Goal: Task Accomplishment & Management: Manage account settings

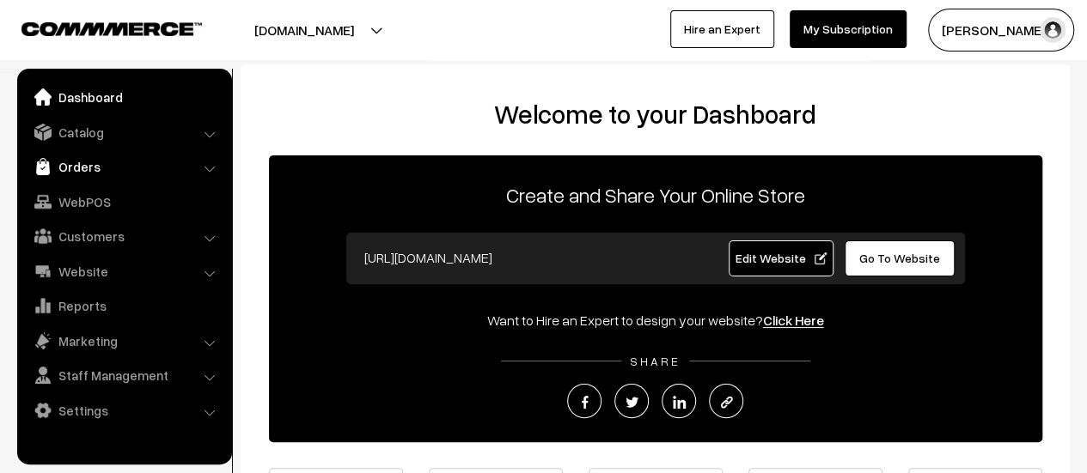
click at [86, 158] on link "Orders" at bounding box center [123, 166] width 204 height 31
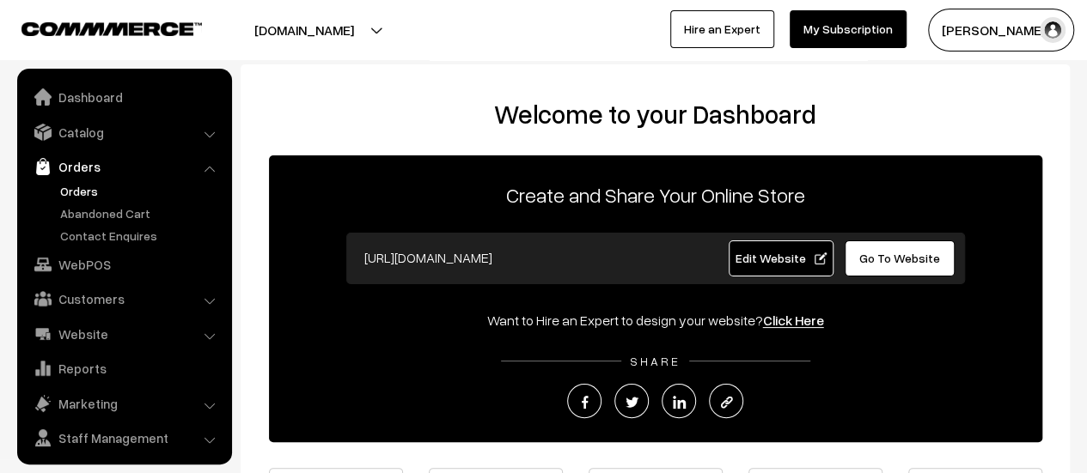
click at [82, 188] on link "Orders" at bounding box center [141, 191] width 170 height 18
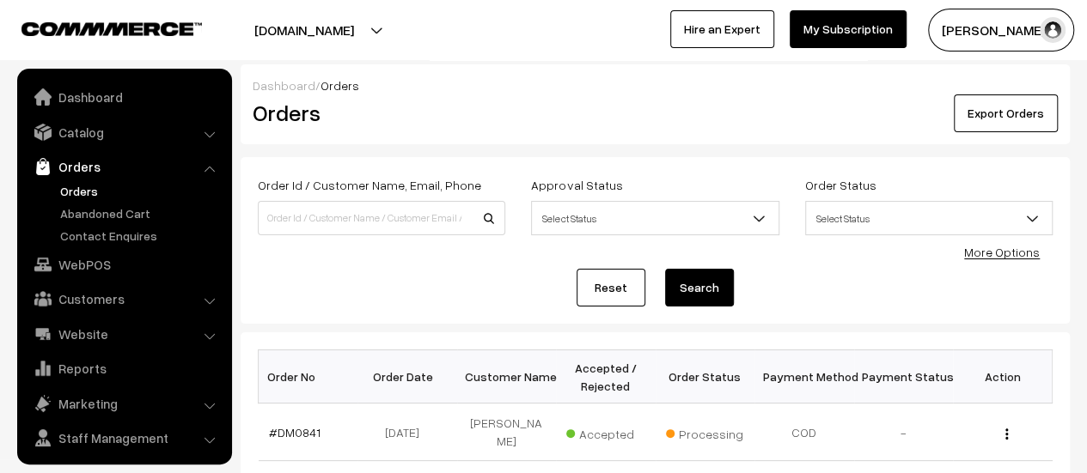
scroll to position [40, 0]
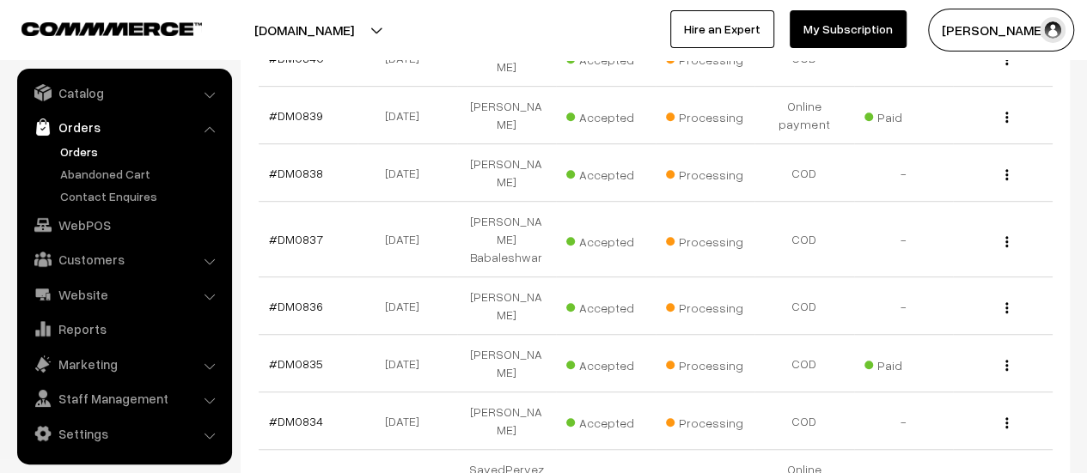
scroll to position [433, 0]
click at [299, 298] on link "#DM0836" at bounding box center [296, 305] width 54 height 15
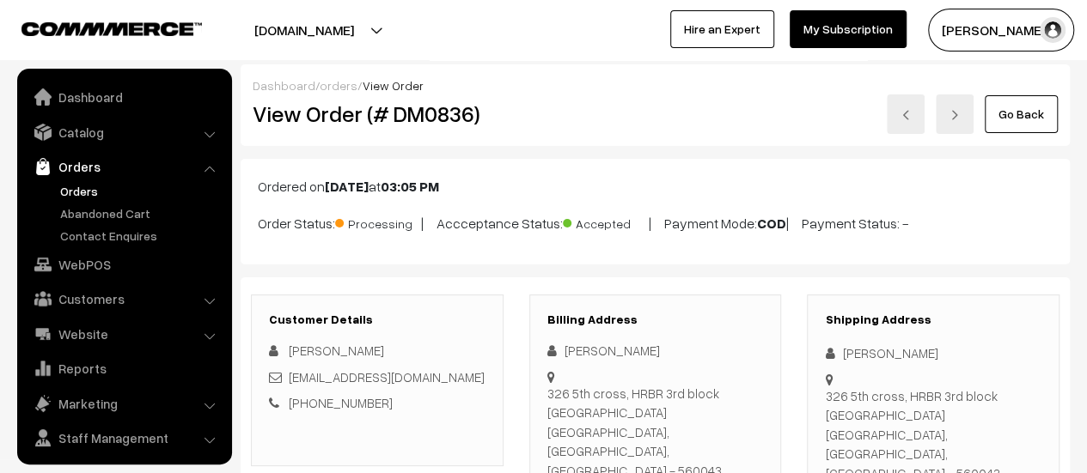
scroll to position [40, 0]
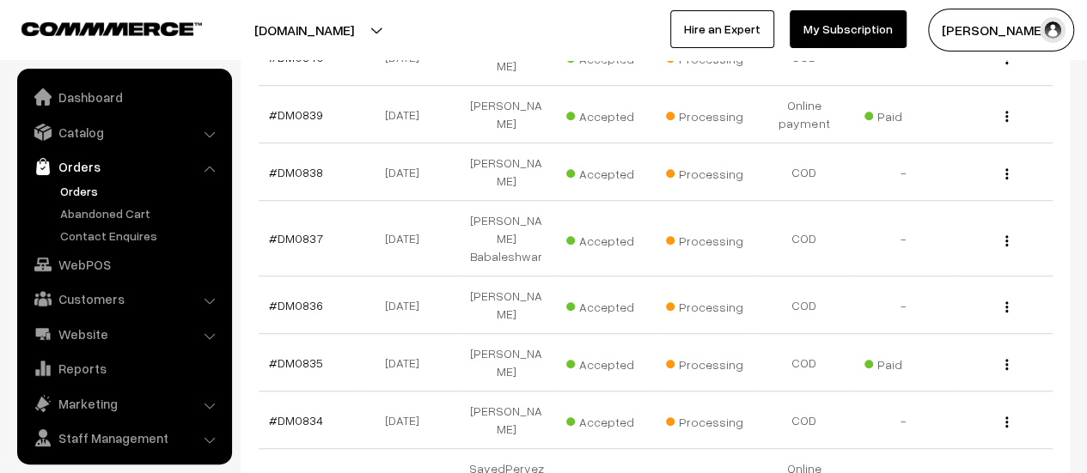
scroll to position [40, 0]
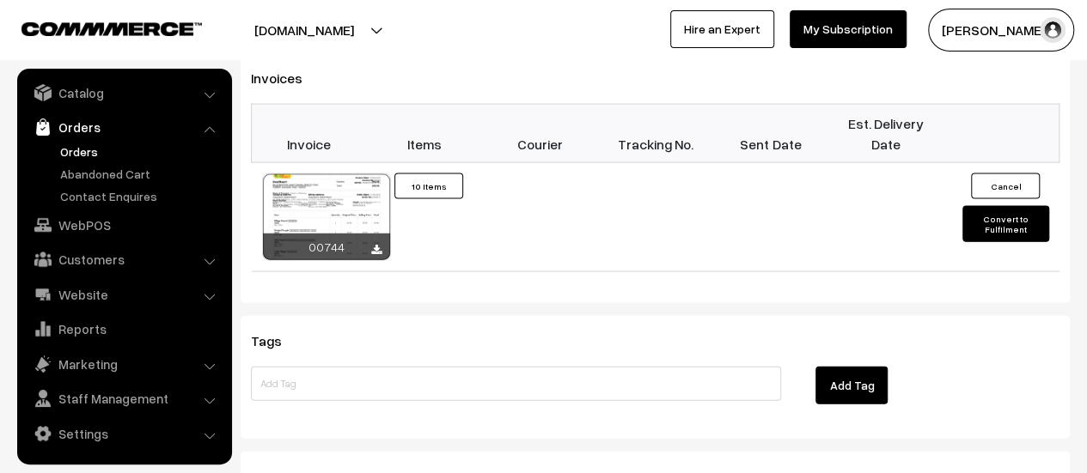
scroll to position [1788, 0]
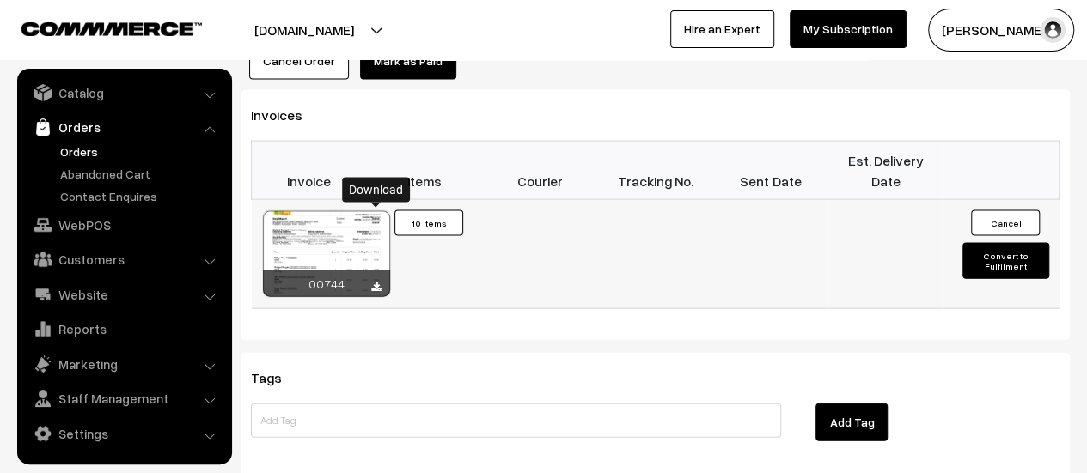
click at [379, 280] on link at bounding box center [376, 287] width 10 height 14
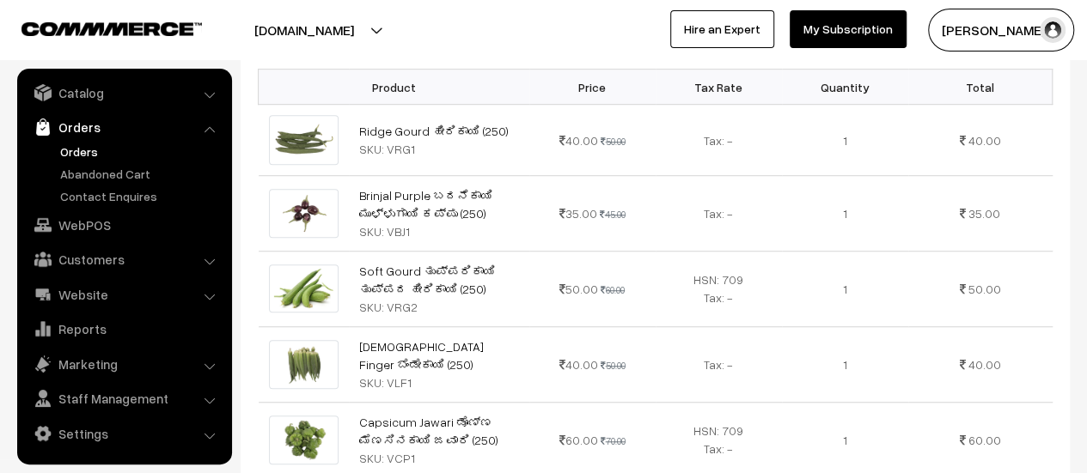
scroll to position [0, 0]
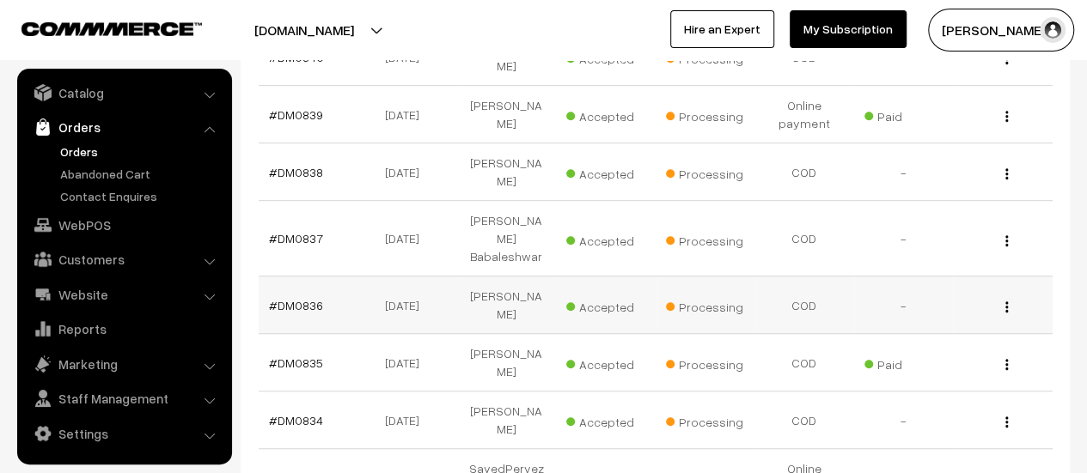
scroll to position [635, 0]
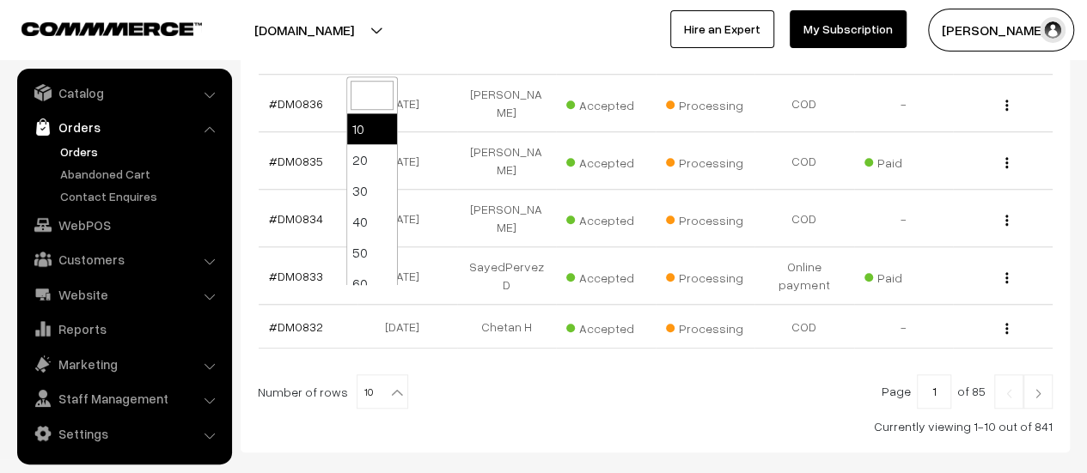
click at [388, 384] on b at bounding box center [396, 392] width 17 height 17
select select "20"
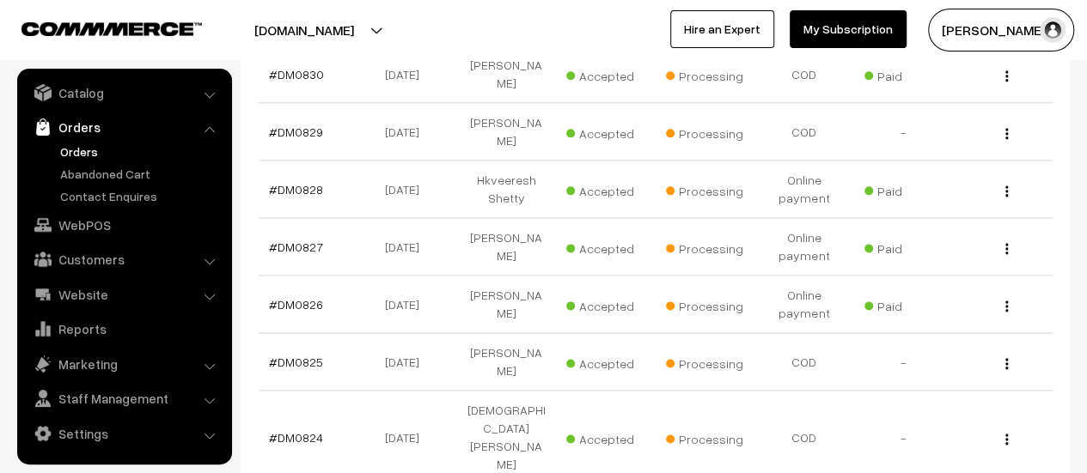
scroll to position [991, 0]
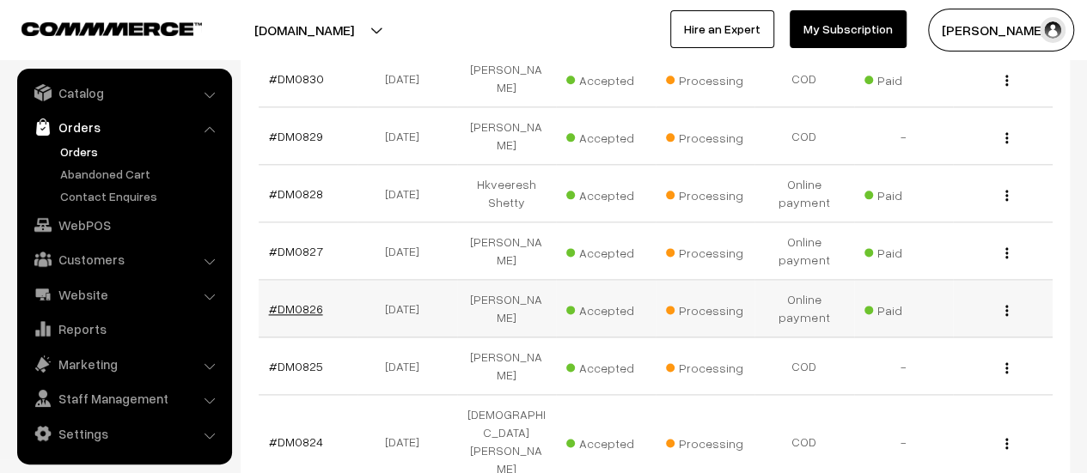
click at [303, 302] on link "#DM0826" at bounding box center [296, 309] width 54 height 15
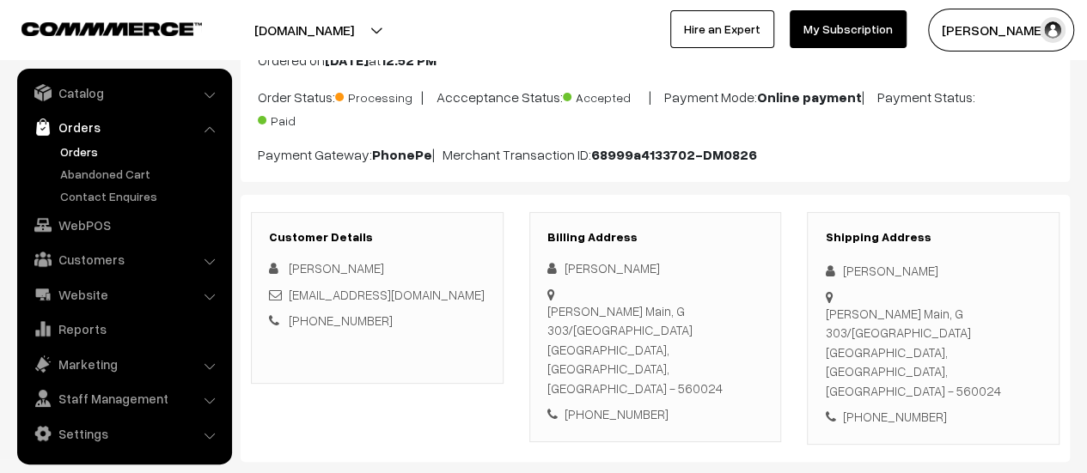
scroll to position [127, 0]
drag, startPoint x: 548, startPoint y: 307, endPoint x: 741, endPoint y: 356, distance: 198.6
click at [741, 356] on div "Hebbal Kempapura Main, G 303/302 Purva Pavilion Bangalore, Karnataka, India - 5…" at bounding box center [655, 349] width 216 height 97
copy div "Hebbal Kempapura Main, G 303/302 Purva Pavilion Bangalore, Karnataka, India - 5…"
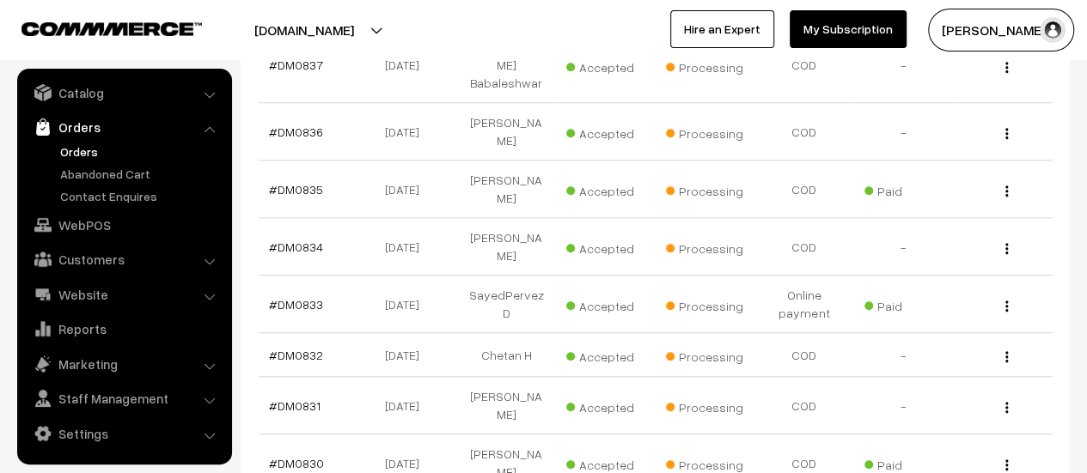
scroll to position [564, 0]
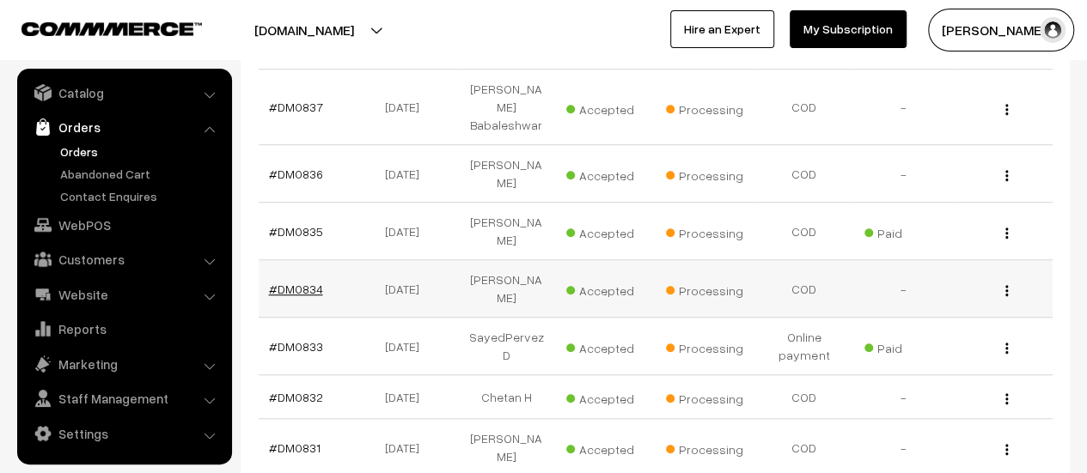
click at [286, 282] on link "#DM0834" at bounding box center [296, 289] width 54 height 15
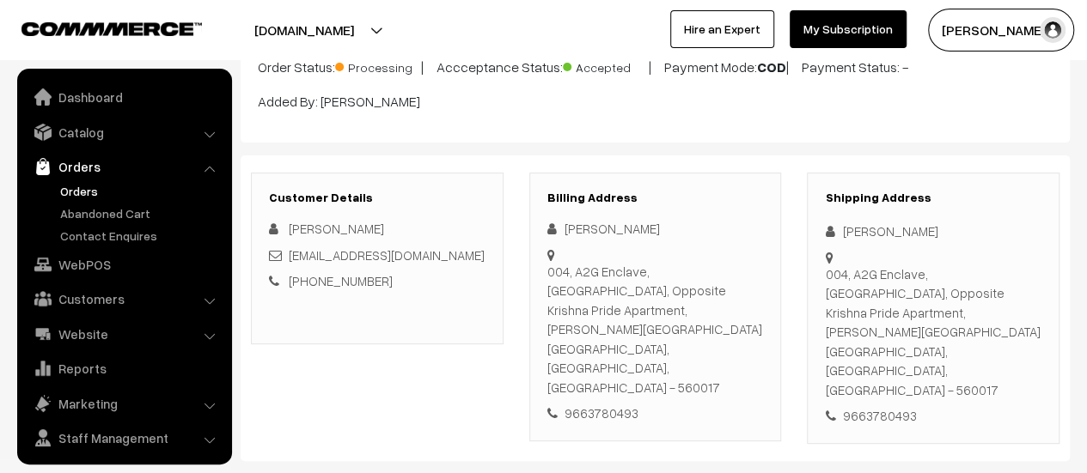
scroll to position [40, 0]
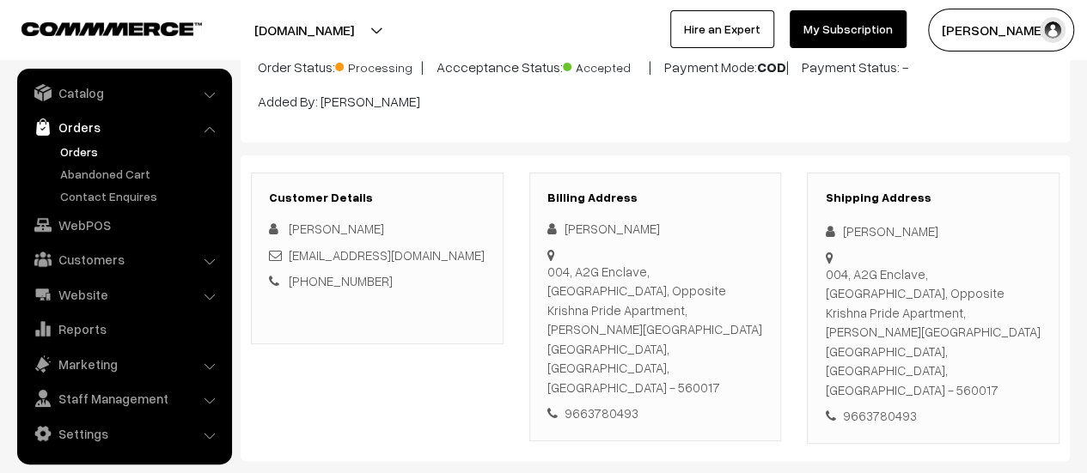
drag, startPoint x: 548, startPoint y: 270, endPoint x: 753, endPoint y: 324, distance: 212.3
click at [753, 324] on div "004, A2G Enclave, 3rd Main, 5th Cross, Opposite Krishna Pride Apartment, LB Sha…" at bounding box center [655, 330] width 216 height 136
copy div "004, A2G Enclave, 3rd Main, 5th Cross, Opposite Krishna Pride Apartment, LB Sha…"
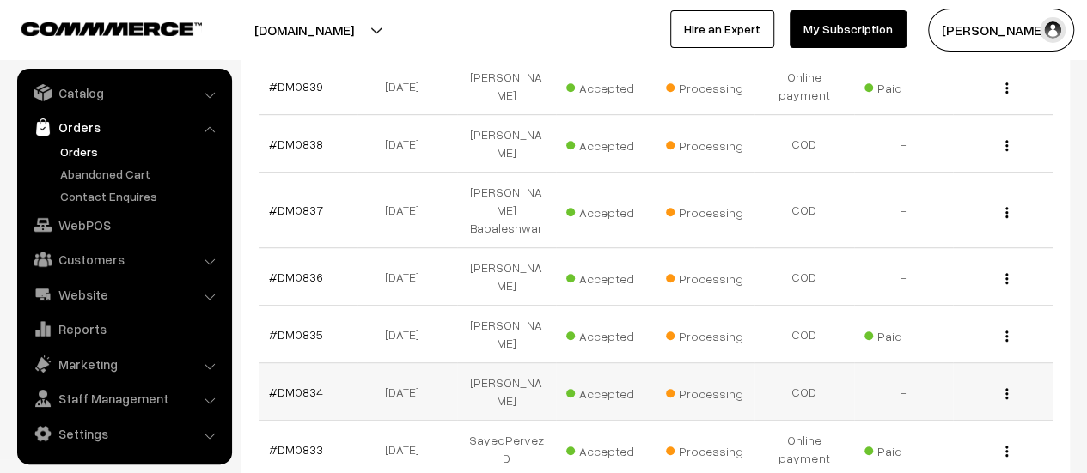
scroll to position [460, 0]
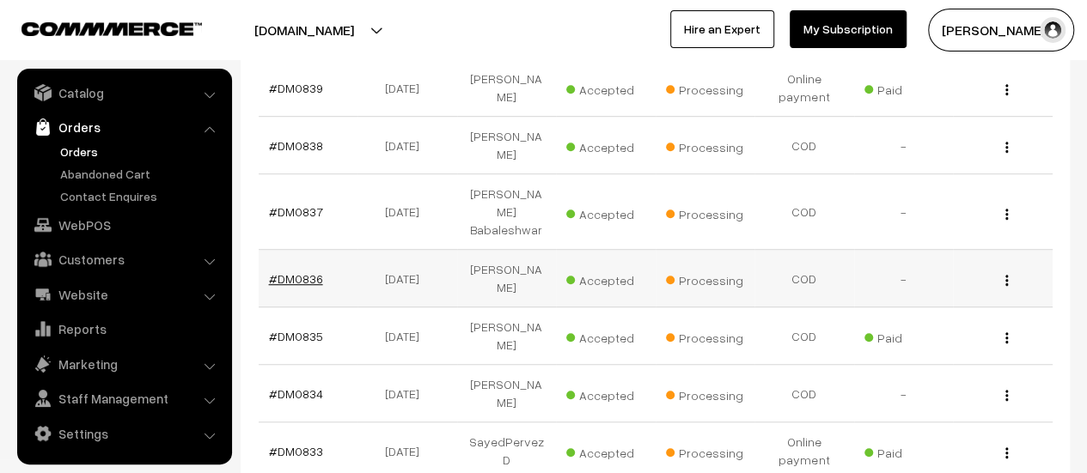
click at [299, 271] on link "#DM0836" at bounding box center [296, 278] width 54 height 15
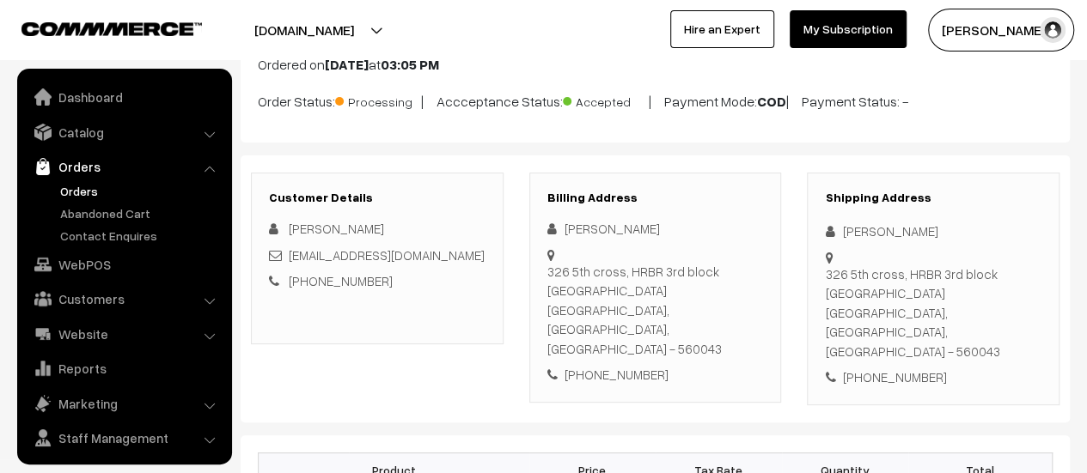
scroll to position [40, 0]
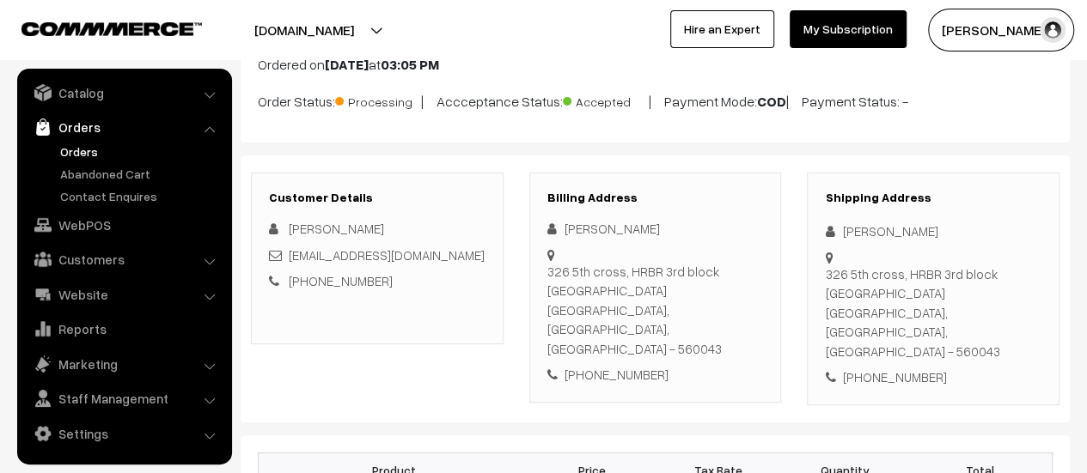
drag, startPoint x: 548, startPoint y: 267, endPoint x: 746, endPoint y: 310, distance: 202.2
click at [746, 310] on div "326 5th cross, HRBR 3rd block Kalyan Nagar Bangalore, Karnataka, India - 560043" at bounding box center [655, 310] width 216 height 97
copy div "326 5th cross, HRBR 3rd block Kalyan Nagar Bangalore, Karnataka, India - 560043"
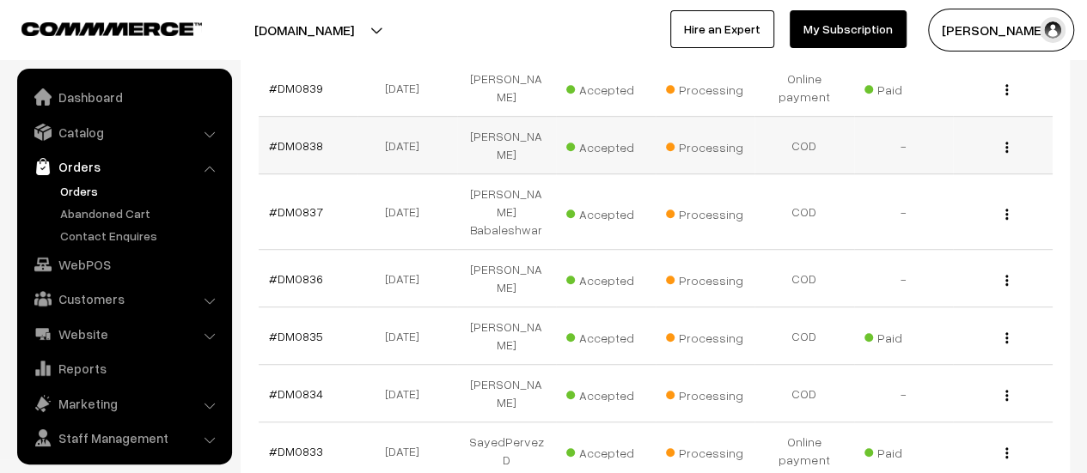
scroll to position [40, 0]
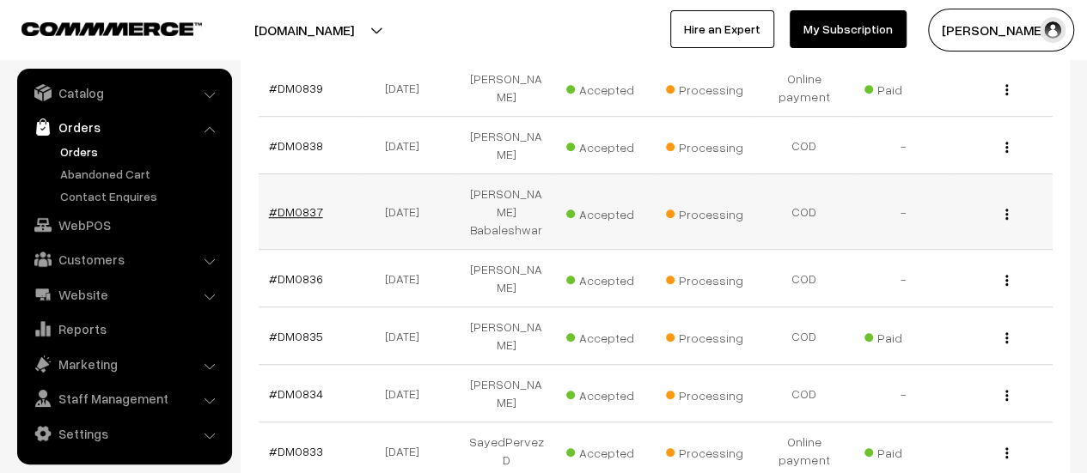
click at [305, 204] on link "#DM0837" at bounding box center [296, 211] width 54 height 15
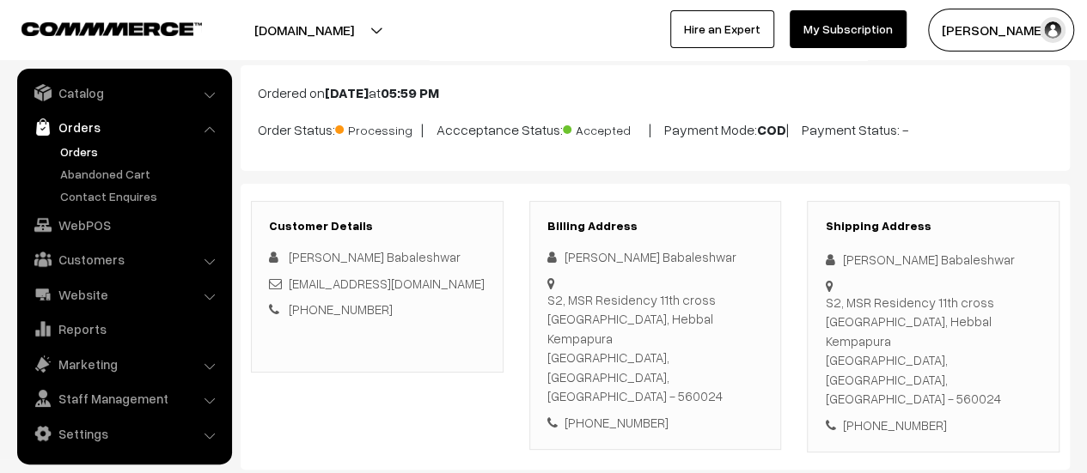
scroll to position [94, 0]
drag, startPoint x: 550, startPoint y: 295, endPoint x: 630, endPoint y: 314, distance: 82.1
click at [630, 314] on div "S2, MSR Residency 11th cross Pampa Extension, Hebbal Kempapura Bangalore, Karna…" at bounding box center [655, 348] width 216 height 116
drag, startPoint x: 549, startPoint y: 298, endPoint x: 753, endPoint y: 344, distance: 208.8
click at [753, 344] on div "S2, MSR Residency 11th cross Pampa Extension, Hebbal Kempapura Bangalore, Karna…" at bounding box center [655, 348] width 216 height 116
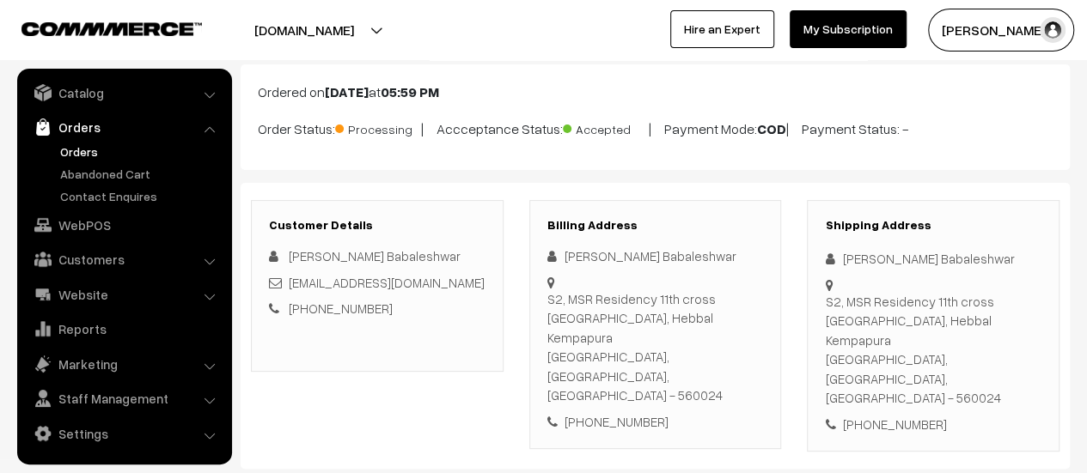
copy div "S2, MSR Residency 11th cross Pampa Extension, Hebbal Kempapura Bangalore, Karna…"
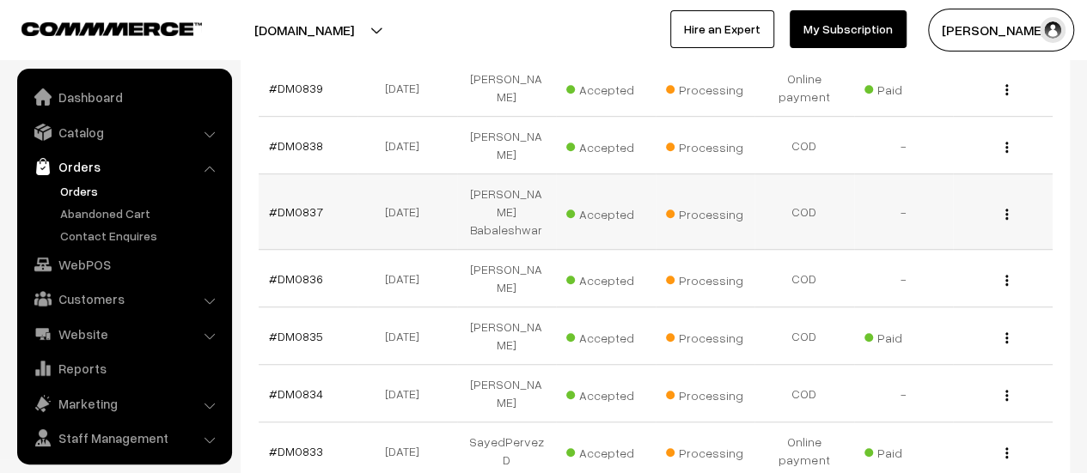
scroll to position [40, 0]
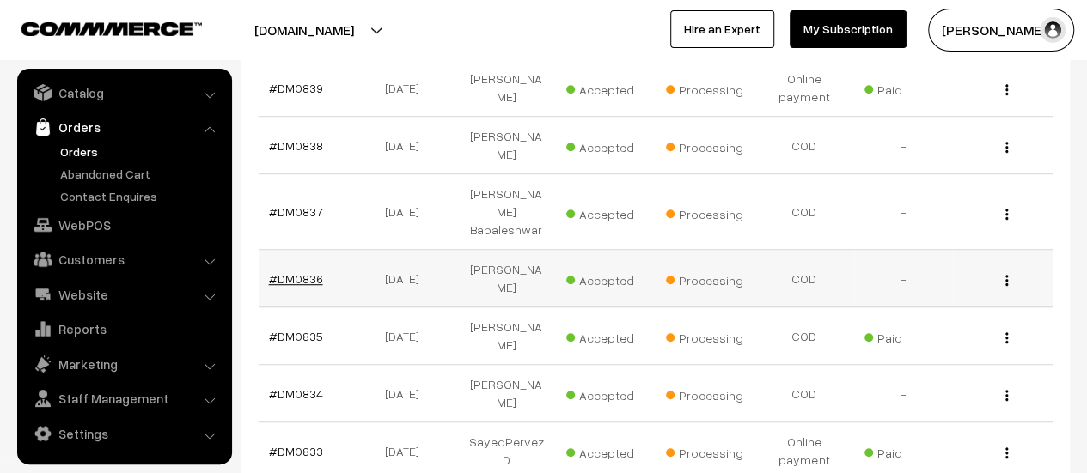
click at [299, 271] on link "#DM0836" at bounding box center [296, 278] width 54 height 15
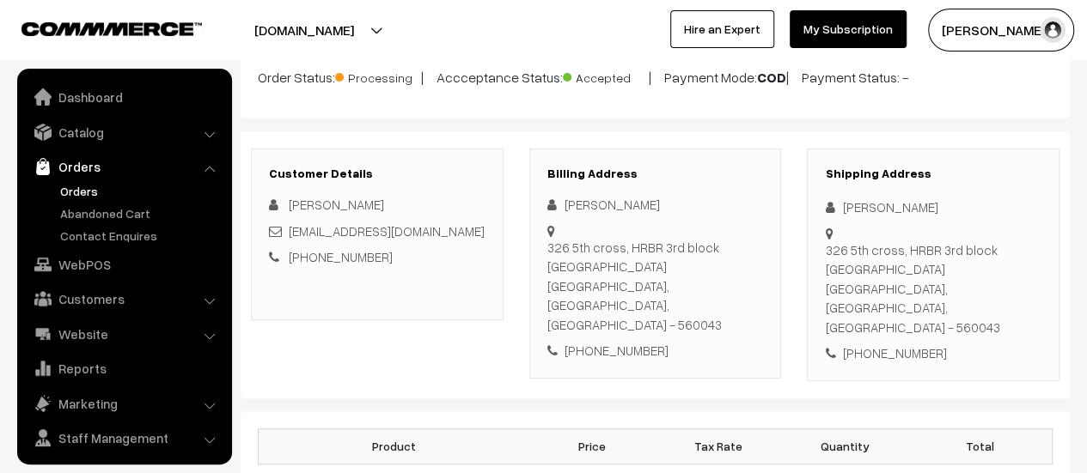
scroll to position [40, 0]
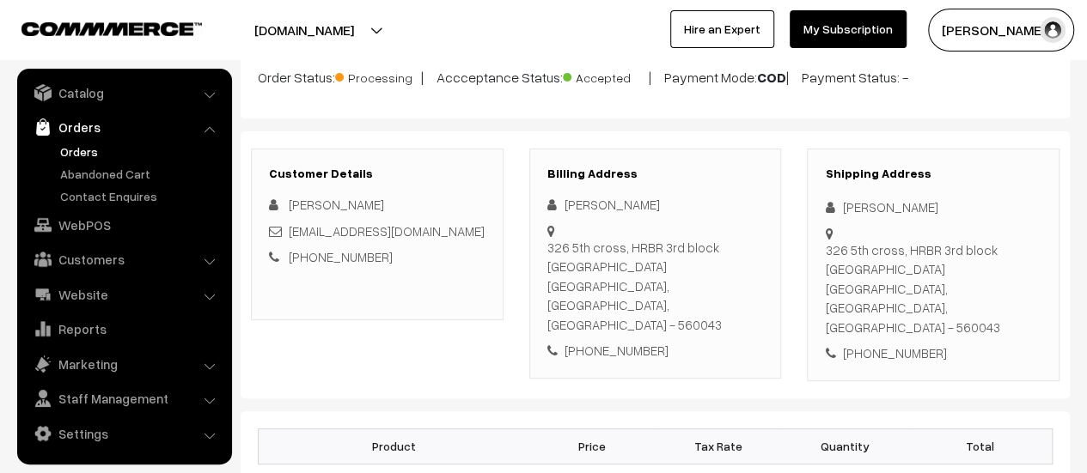
drag, startPoint x: 547, startPoint y: 241, endPoint x: 565, endPoint y: 319, distance: 79.4
click at [565, 319] on div "[PERSON_NAME] [STREET_ADDRESS] [PHONE_NUMBER]" at bounding box center [655, 278] width 216 height 166
copy div "[STREET_ADDRESS]"
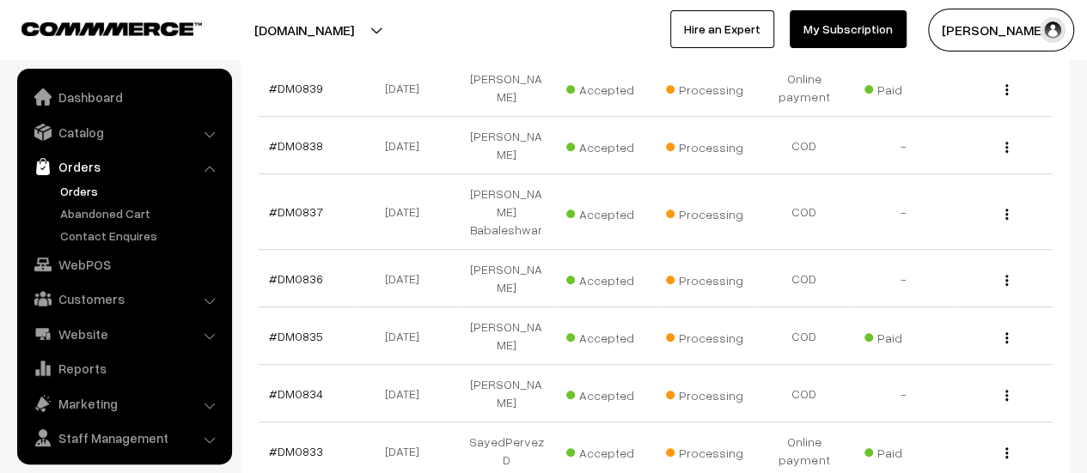
scroll to position [40, 0]
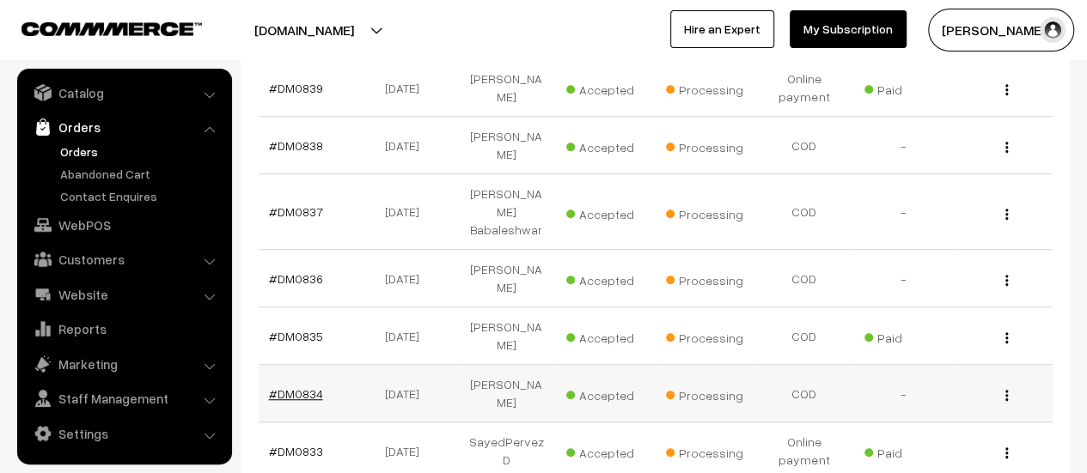
click at [296, 387] on link "#DM0834" at bounding box center [296, 394] width 54 height 15
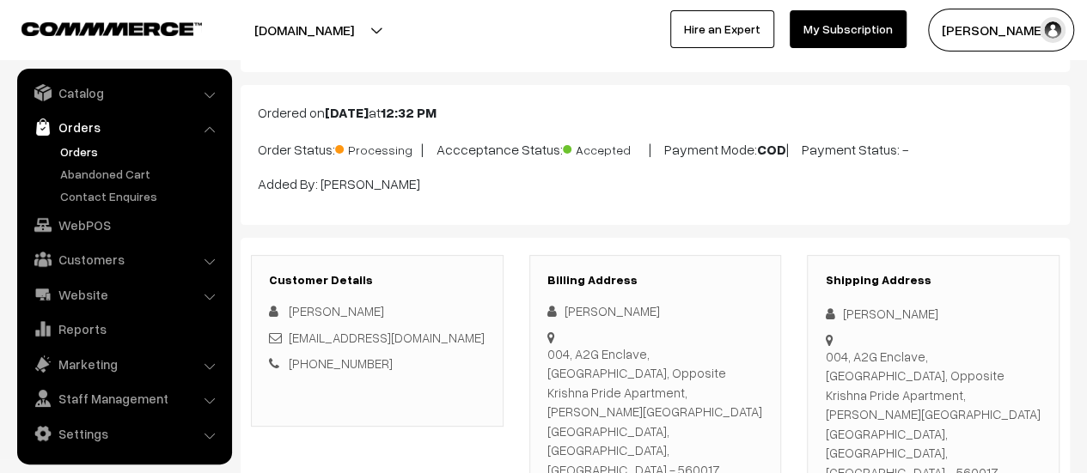
scroll to position [76, 0]
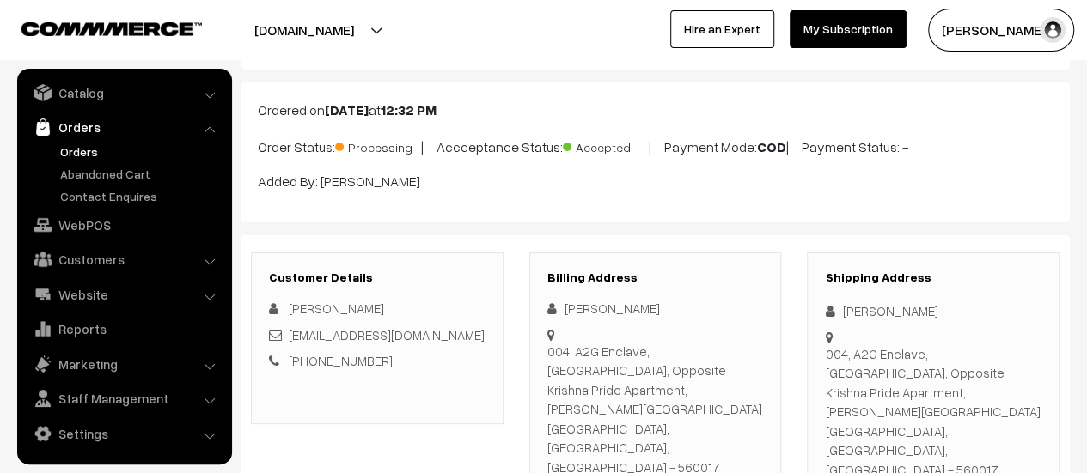
drag, startPoint x: 548, startPoint y: 350, endPoint x: 735, endPoint y: 404, distance: 194.9
click at [735, 404] on div "004, A2G Enclave, 3rd Main, 5th Cross, Opposite Krishna Pride Apartment, LB Sha…" at bounding box center [655, 410] width 216 height 136
copy div "004, A2G Enclave, 3rd Main, 5th Cross, Opposite Krishna Pride Apartment, LB Sha…"
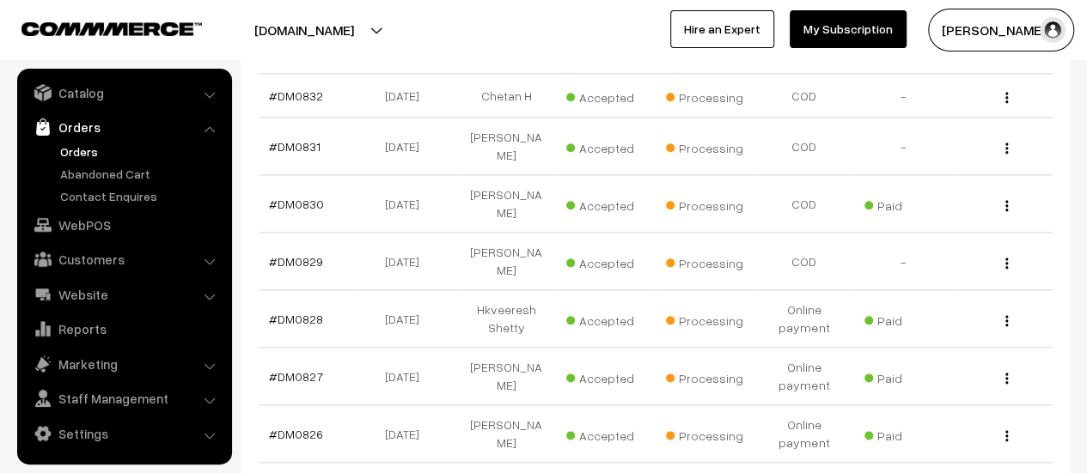
scroll to position [875, 0]
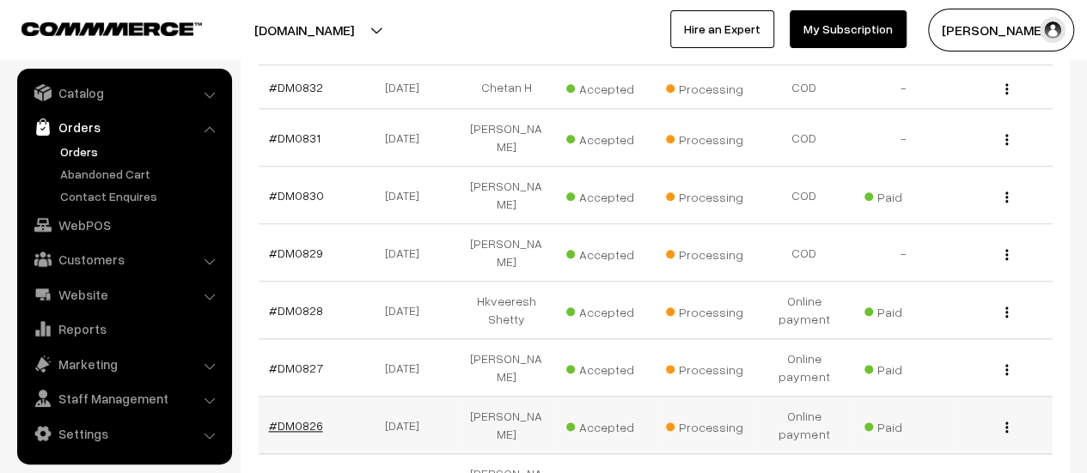
click at [297, 418] on link "#DM0826" at bounding box center [296, 425] width 54 height 15
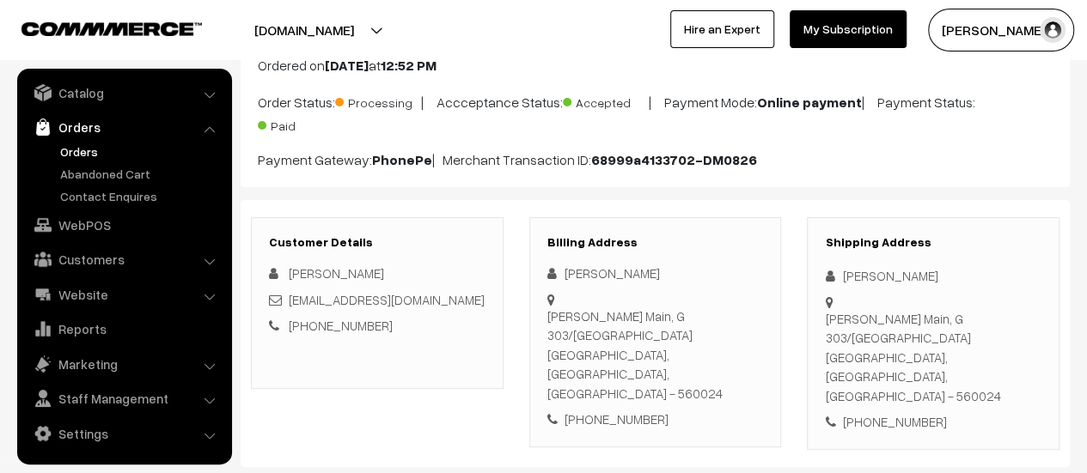
scroll to position [122, 0]
drag, startPoint x: 548, startPoint y: 313, endPoint x: 754, endPoint y: 346, distance: 208.9
click at [754, 346] on div "Hebbal Kempapura Main, G 303/302 Purva Pavilion Bangalore, Karnataka, India - 5…" at bounding box center [655, 354] width 216 height 97
copy div "Hebbal Kempapura Main, G 303/302 Purva Pavilion Bangalore, Karnataka, India - 5…"
click at [91, 166] on link "Abandoned Cart" at bounding box center [141, 174] width 170 height 18
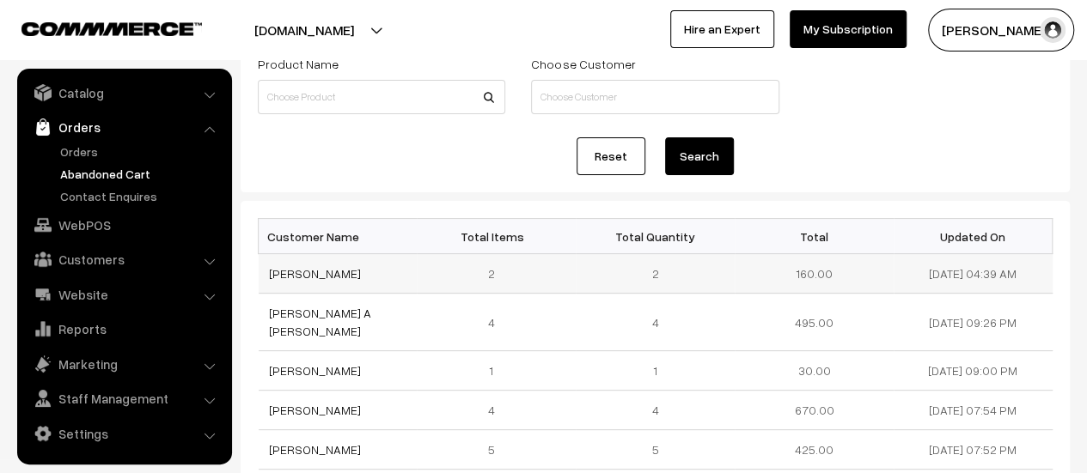
scroll to position [131, 0]
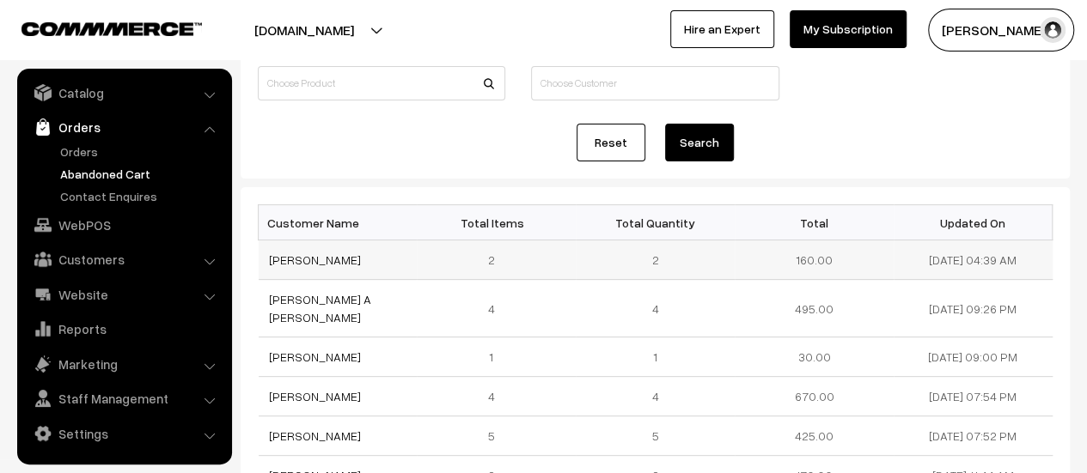
drag, startPoint x: 381, startPoint y: 261, endPoint x: 260, endPoint y: 259, distance: 121.1
click at [260, 259] on td "[PERSON_NAME]" at bounding box center [338, 261] width 159 height 40
copy link "[PERSON_NAME]"
click at [297, 259] on link "[PERSON_NAME]" at bounding box center [315, 260] width 92 height 15
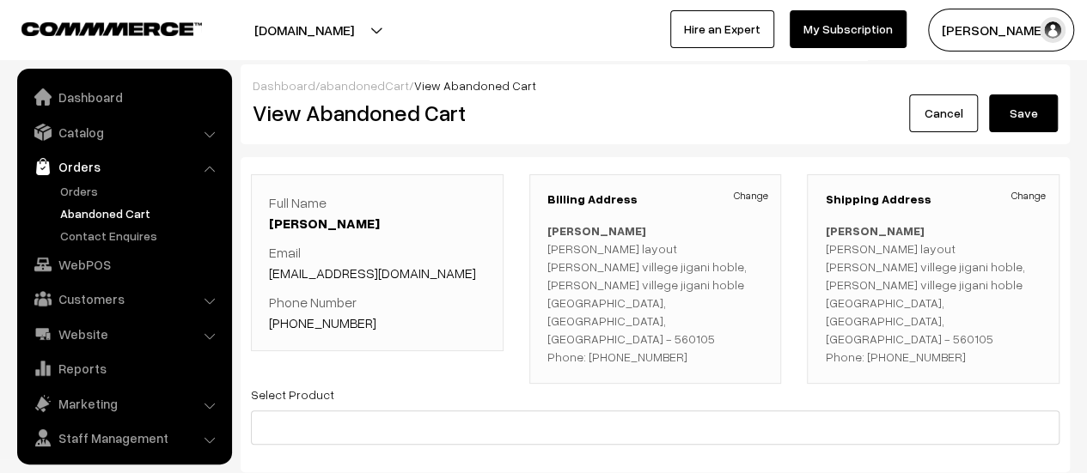
scroll to position [40, 0]
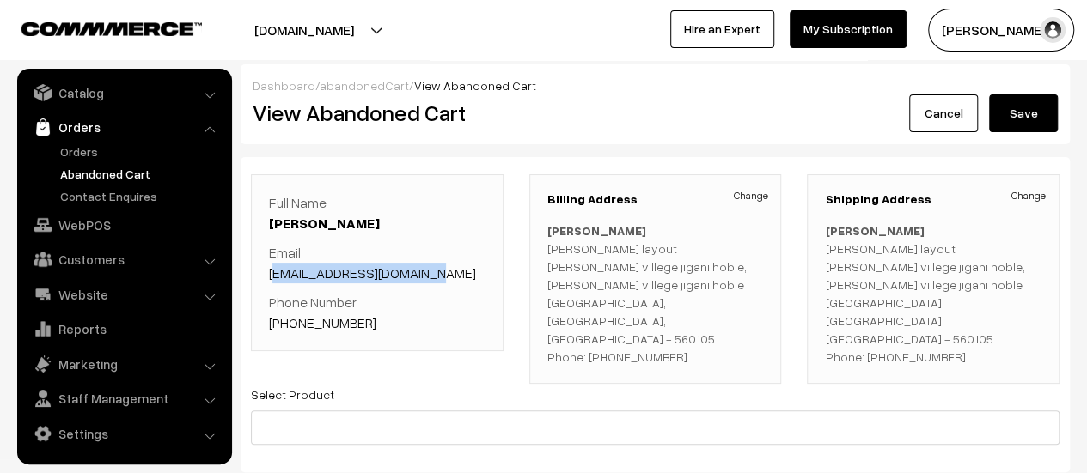
drag, startPoint x: 440, startPoint y: 276, endPoint x: 270, endPoint y: 271, distance: 170.2
click at [270, 271] on p "Email jagadeeshrmeti@gmail.com" at bounding box center [377, 262] width 216 height 41
copy link "agadeeshrmeti@gmail.com"
click at [471, 262] on p "Email jagadeeshrmeti@gmail.com" at bounding box center [377, 262] width 216 height 41
drag, startPoint x: 436, startPoint y: 274, endPoint x: 259, endPoint y: 272, distance: 177.0
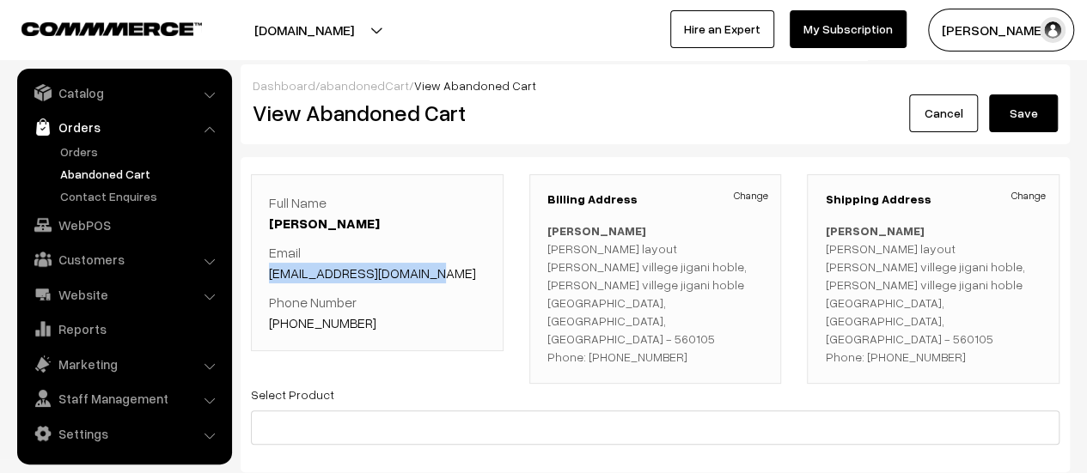
click at [259, 272] on div "Full Name JAGADEESH R Meti Email jagadeeshrmeti@gmail.com Phone Number +91 8792…" at bounding box center [377, 262] width 253 height 177
copy link "jagadeeshrmeti@gmail.com"
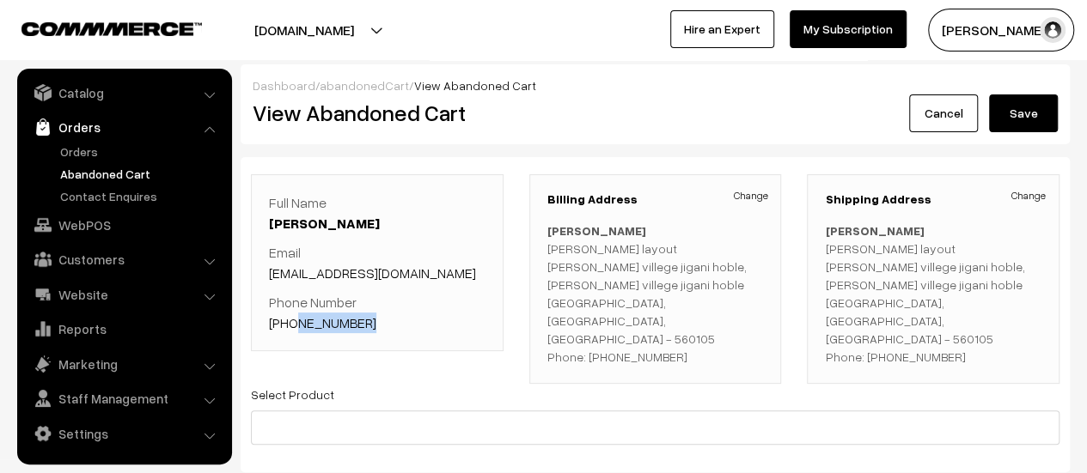
drag, startPoint x: 363, startPoint y: 320, endPoint x: 291, endPoint y: 319, distance: 72.2
click at [291, 319] on p "Phone Number +91 8792647464" at bounding box center [377, 312] width 216 height 41
copy link "8792647464"
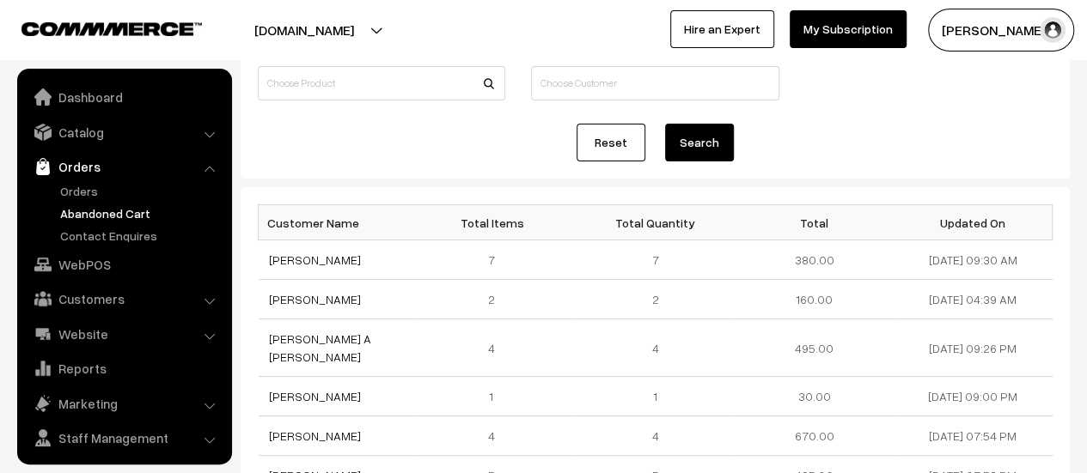
scroll to position [40, 0]
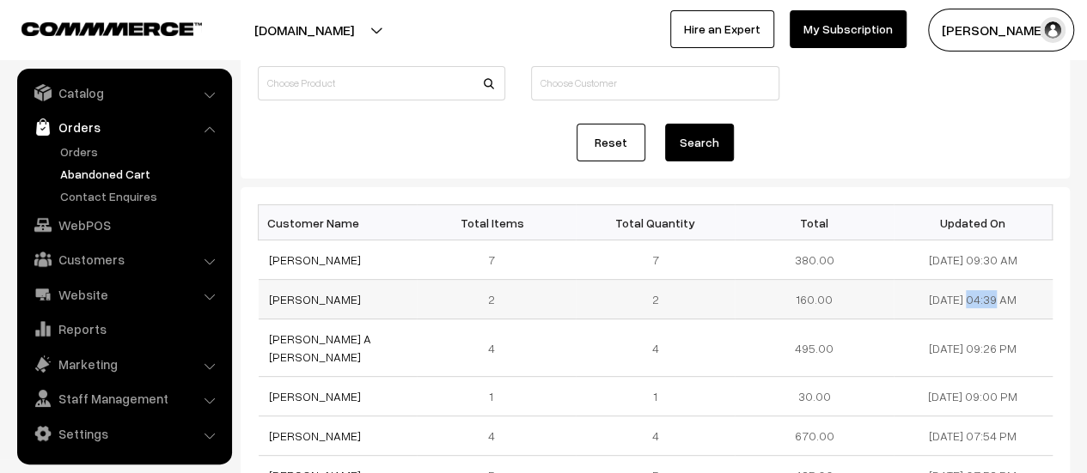
drag, startPoint x: 977, startPoint y: 295, endPoint x: 903, endPoint y: 293, distance: 73.9
click at [903, 293] on td "[DATE] 04:39 AM" at bounding box center [972, 300] width 159 height 40
copy td "[DATE]"
drag, startPoint x: 407, startPoint y: 257, endPoint x: 262, endPoint y: 259, distance: 145.2
click at [262, 259] on td "[PERSON_NAME]" at bounding box center [338, 261] width 159 height 40
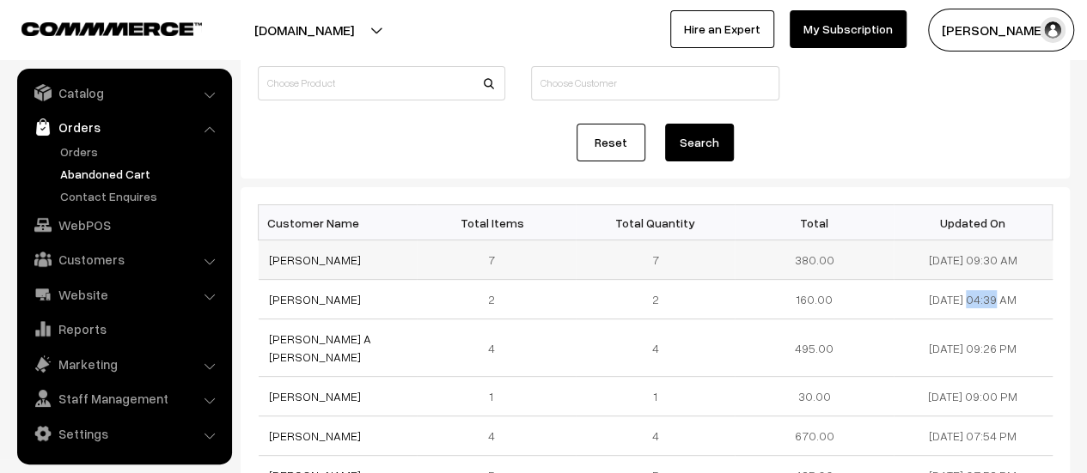
copy link "[PERSON_NAME]"
click at [322, 253] on link "[PERSON_NAME]" at bounding box center [315, 260] width 92 height 15
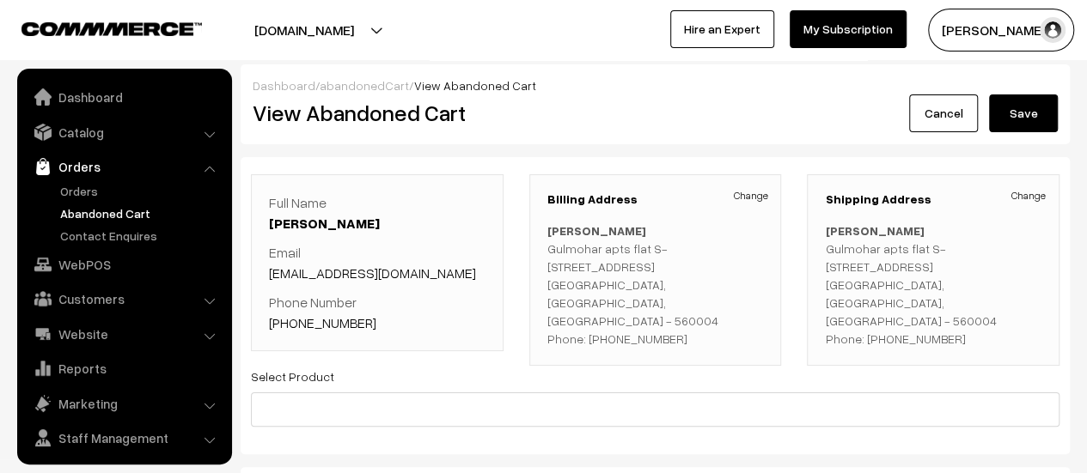
scroll to position [40, 0]
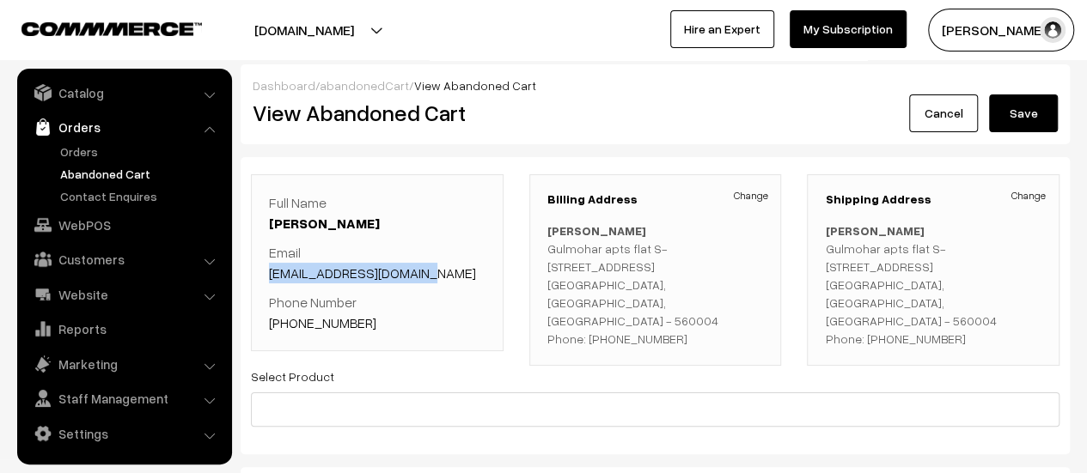
drag, startPoint x: 429, startPoint y: 275, endPoint x: 265, endPoint y: 271, distance: 164.1
click at [265, 271] on div "Full Name [PERSON_NAME] Email [EMAIL_ADDRESS][DOMAIN_NAME] Phone Number [PHONE_…" at bounding box center [377, 262] width 253 height 177
copy link "[EMAIL_ADDRESS][DOMAIN_NAME]"
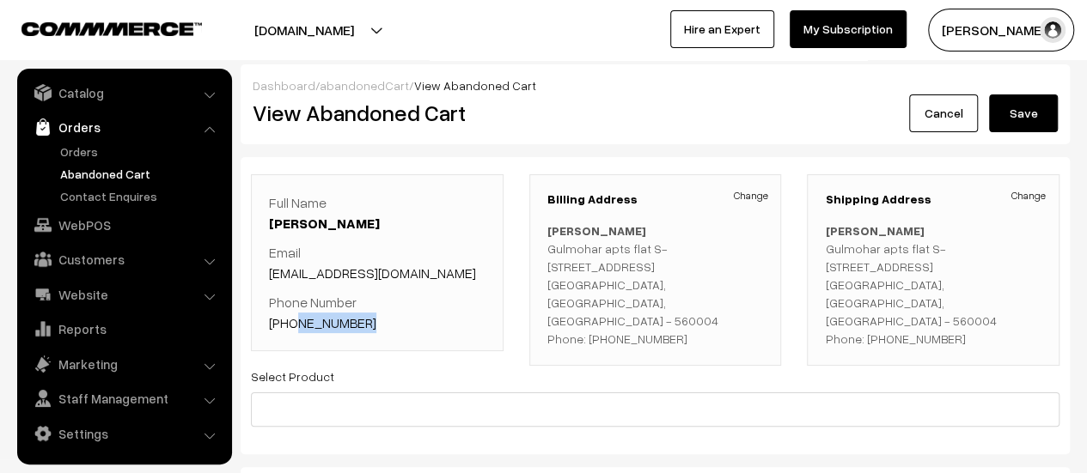
drag, startPoint x: 369, startPoint y: 322, endPoint x: 290, endPoint y: 322, distance: 78.2
click at [290, 322] on p "Phone Number [PHONE_NUMBER]" at bounding box center [377, 312] width 216 height 41
copy link "9036652594"
click at [77, 173] on link "Abandoned Cart" at bounding box center [141, 174] width 170 height 18
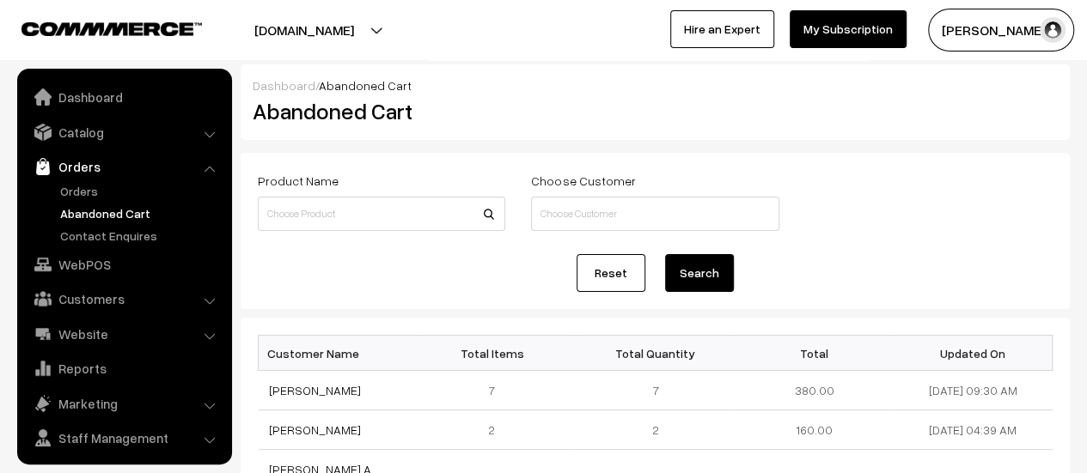
scroll to position [40, 0]
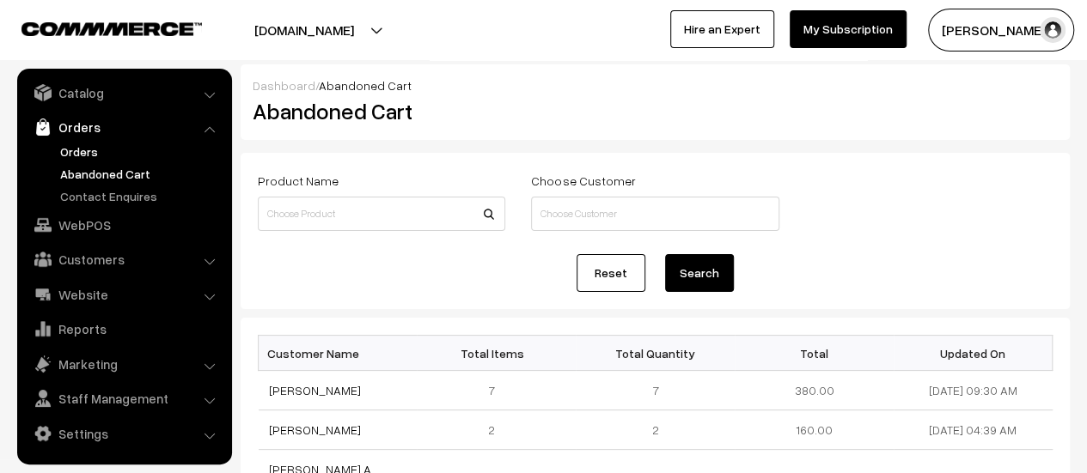
click at [80, 149] on link "Orders" at bounding box center [141, 152] width 170 height 18
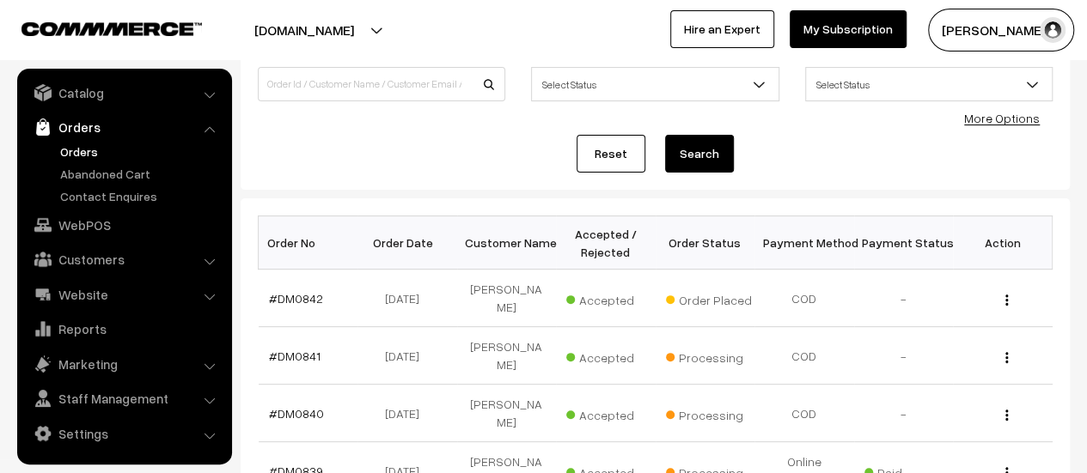
scroll to position [195, 0]
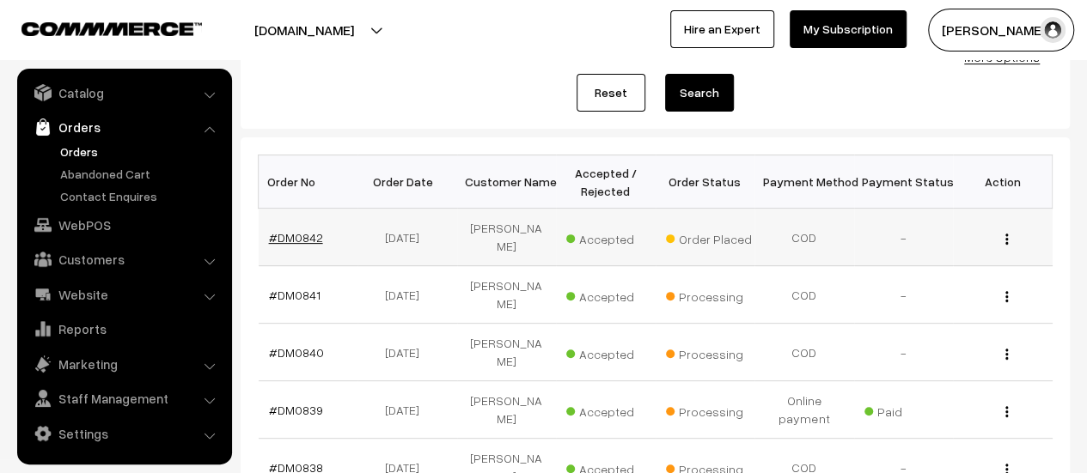
click at [296, 235] on link "#DM0842" at bounding box center [296, 237] width 54 height 15
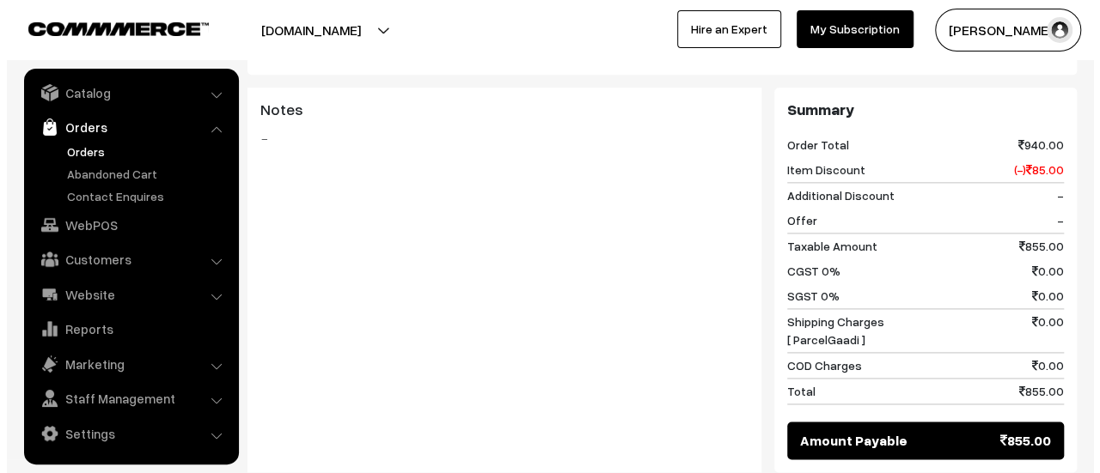
scroll to position [1280, 0]
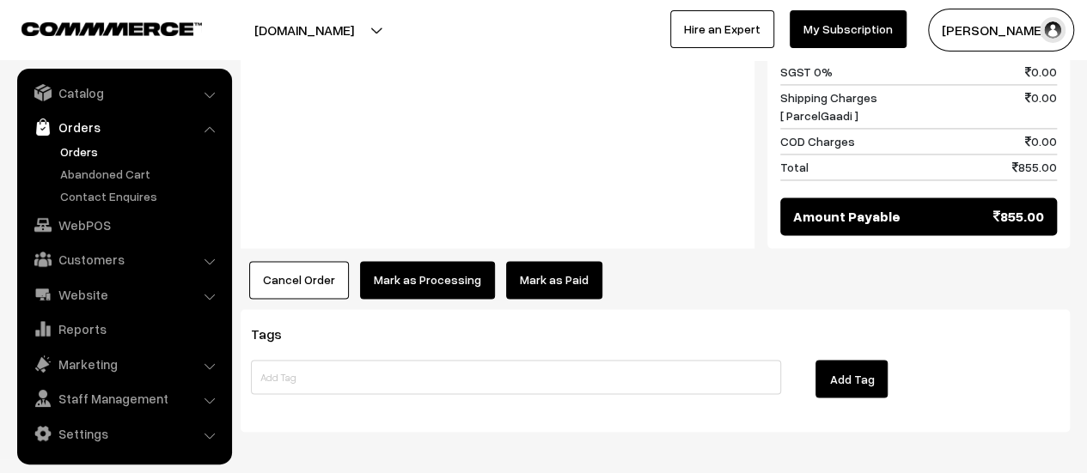
click at [436, 261] on button "Mark as Processing" at bounding box center [427, 280] width 135 height 38
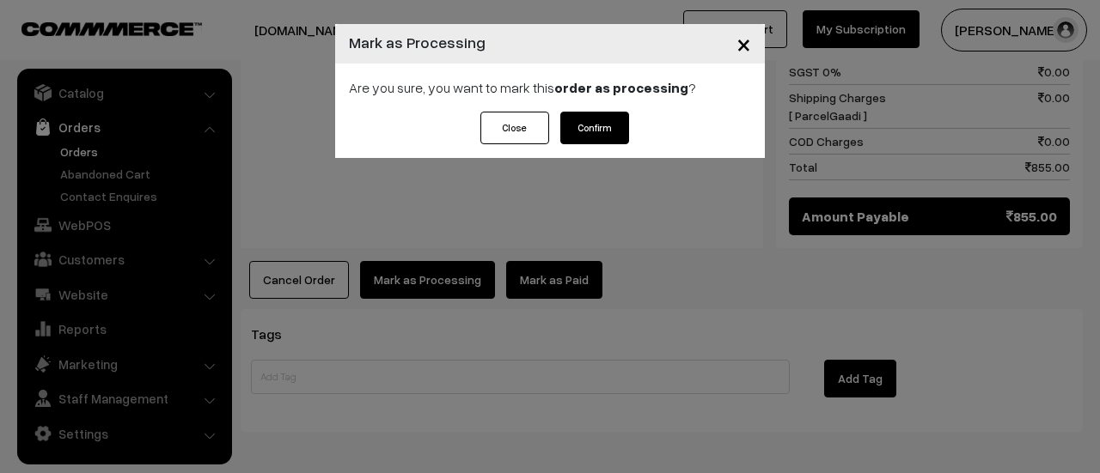
click at [617, 123] on button "Confirm" at bounding box center [594, 128] width 69 height 33
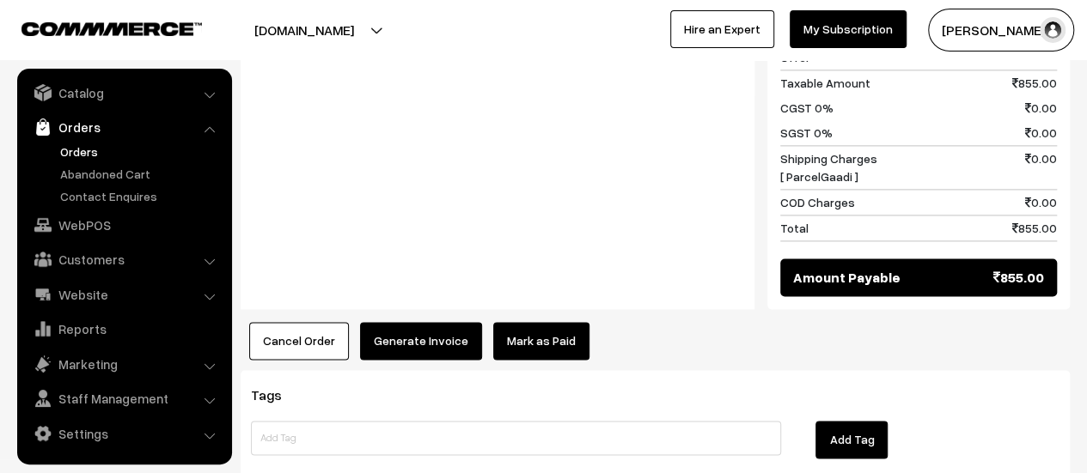
scroll to position [1159, 0]
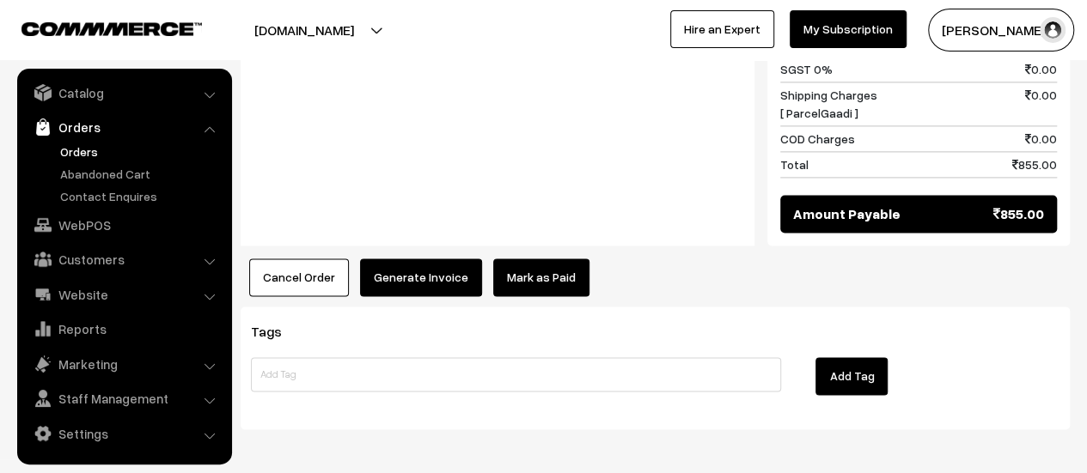
click at [399, 259] on button "Generate Invoice" at bounding box center [421, 278] width 122 height 38
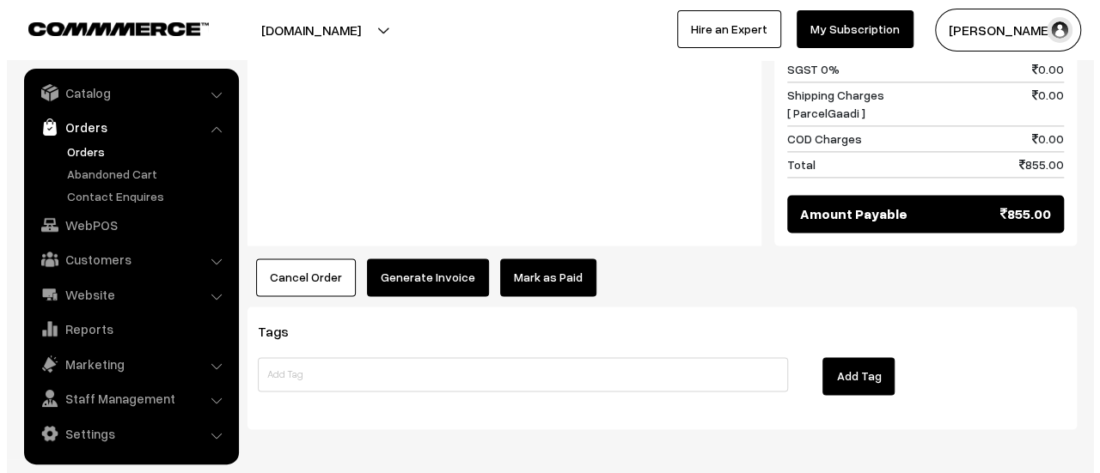
scroll to position [1163, 0]
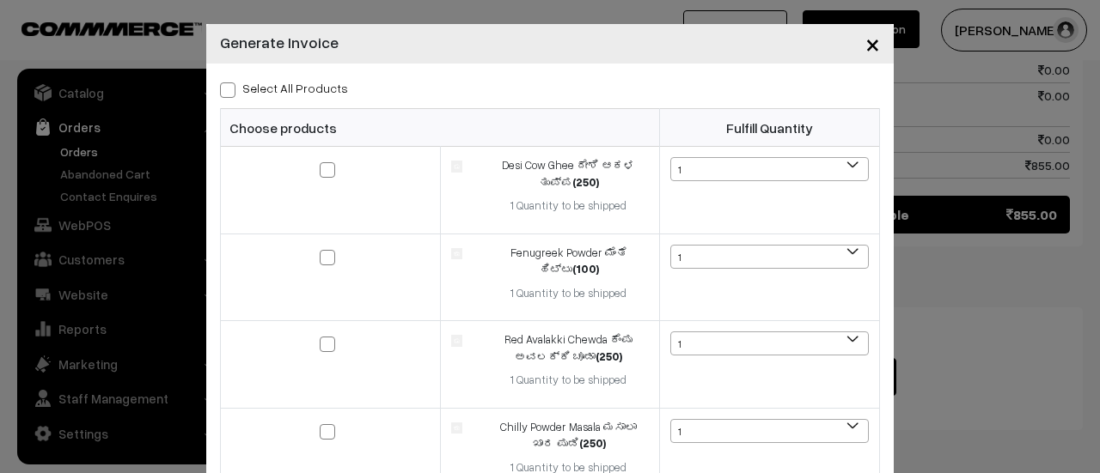
click at [220, 88] on span at bounding box center [227, 89] width 15 height 15
click at [220, 88] on input "Select All Products" at bounding box center [225, 87] width 11 height 11
checkbox input "true"
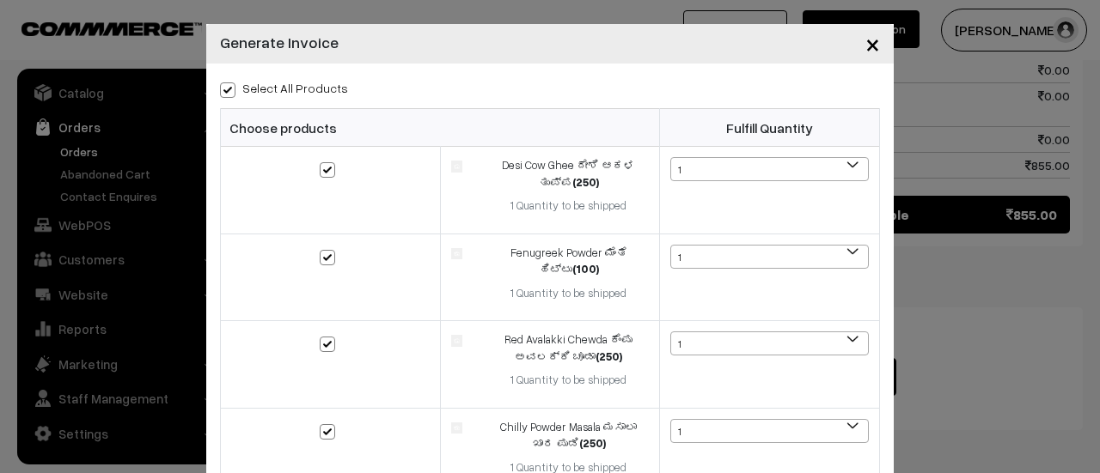
checkbox input "true"
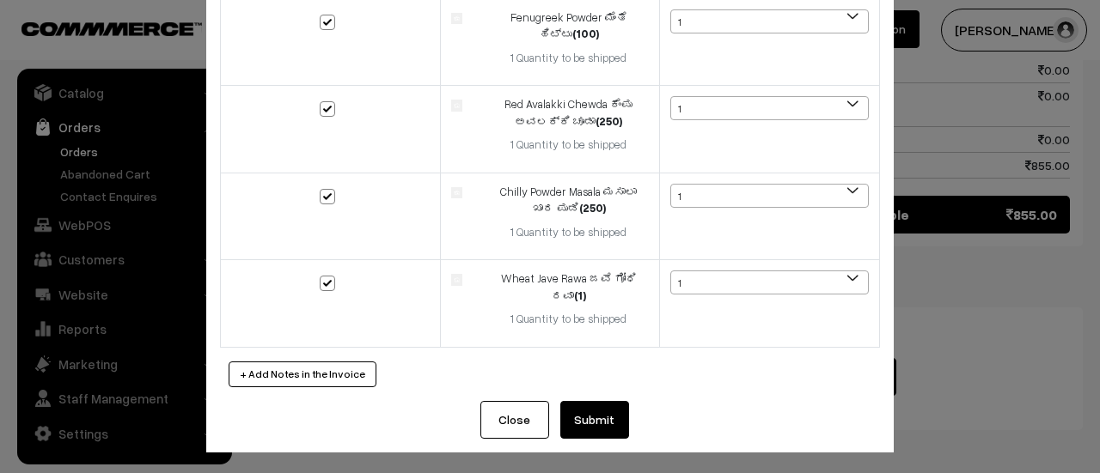
click at [593, 418] on button "Submit" at bounding box center [594, 420] width 69 height 38
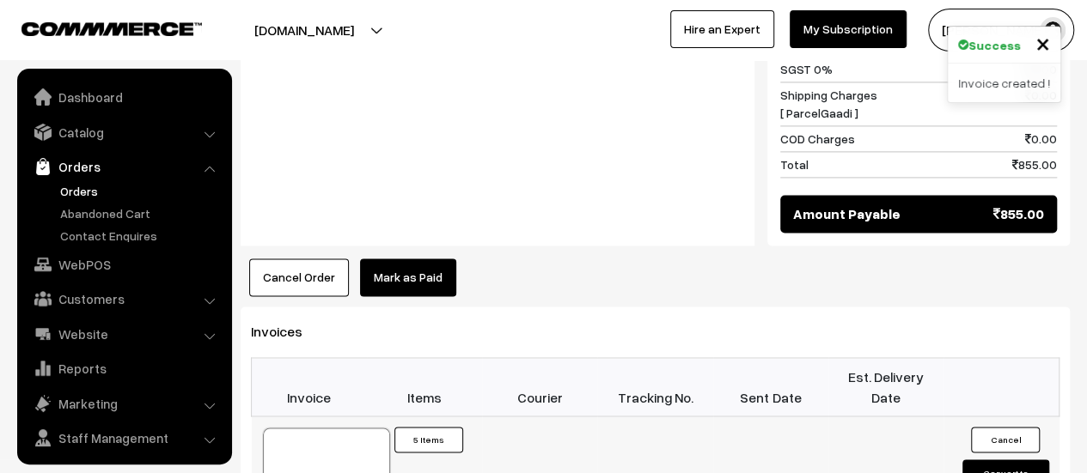
scroll to position [40, 0]
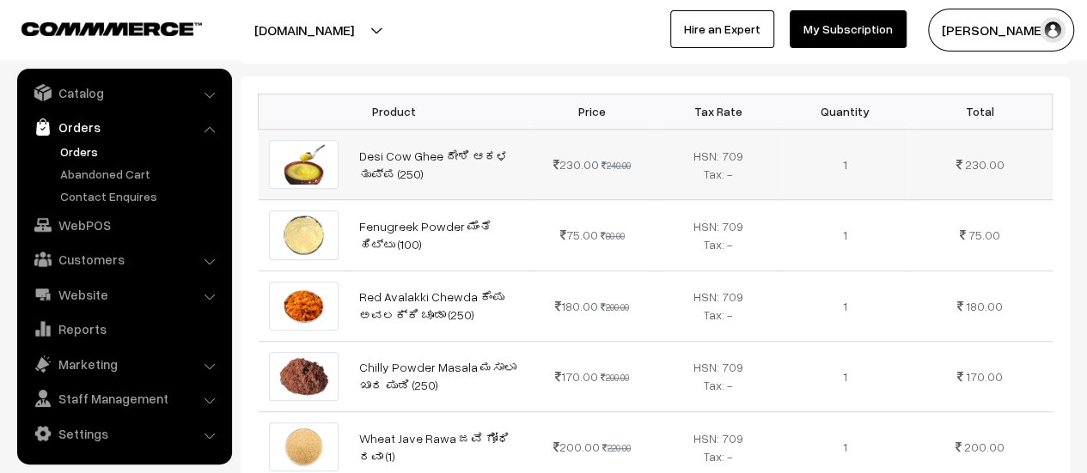
scroll to position [479, 0]
